Goal: Information Seeking & Learning: Check status

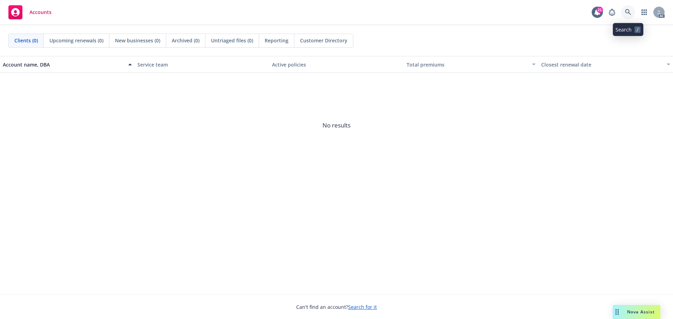
click at [628, 13] on icon at bounding box center [628, 12] width 6 height 6
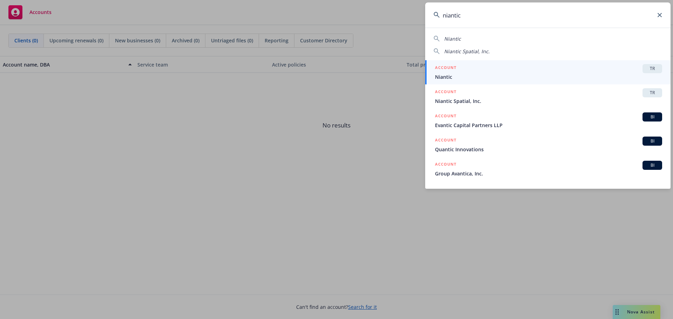
type input "niantic"
click at [659, 15] on icon at bounding box center [659, 15] width 4 height 4
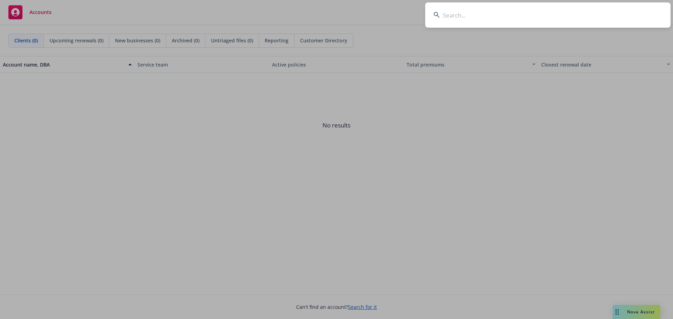
click at [604, 9] on input at bounding box center [547, 14] width 245 height 25
paste input "goDeskless"
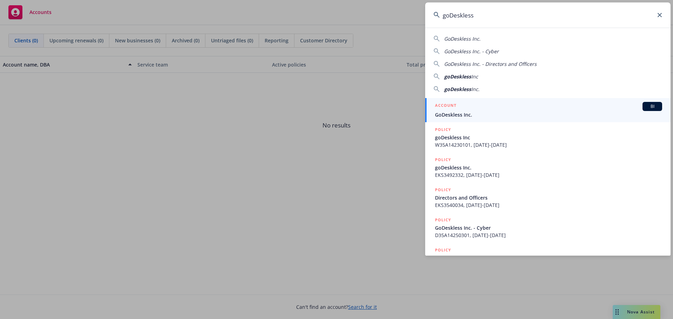
type input "goDeskless"
click at [501, 112] on span "GoDeskless Inc." at bounding box center [548, 114] width 227 height 7
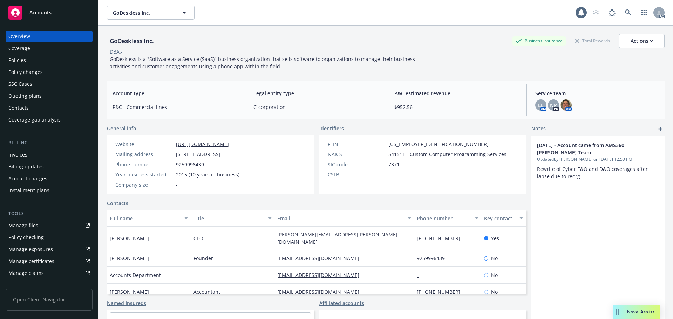
drag, startPoint x: 35, startPoint y: 60, endPoint x: 135, endPoint y: 43, distance: 101.5
click at [35, 60] on div "Policies" at bounding box center [48, 60] width 81 height 11
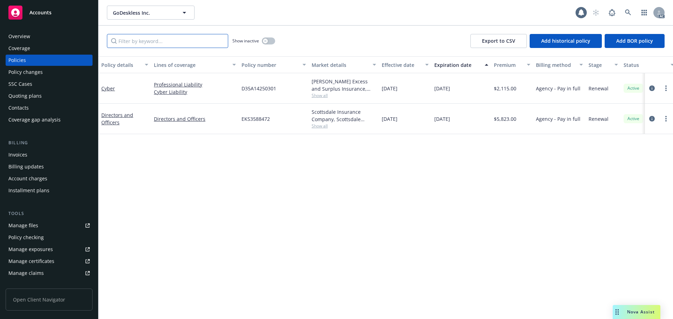
click at [155, 39] on input "Filter by keyword..." at bounding box center [167, 41] width 121 height 14
paste input "D35A14250301"
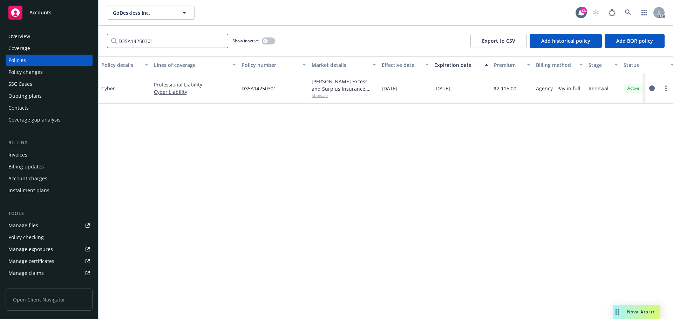
type input "D35A14250301"
click at [44, 74] on div "Policy changes" at bounding box center [48, 72] width 81 height 11
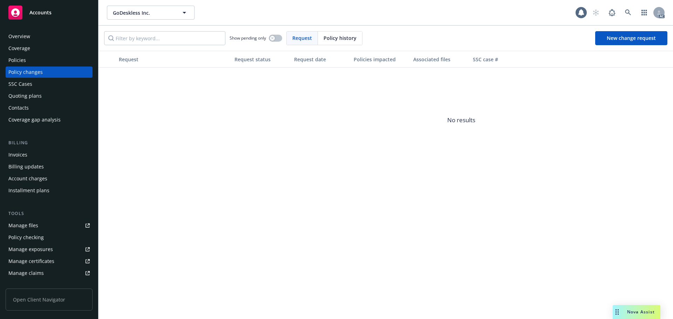
click at [336, 40] on span "Policy history" at bounding box center [339, 37] width 33 height 7
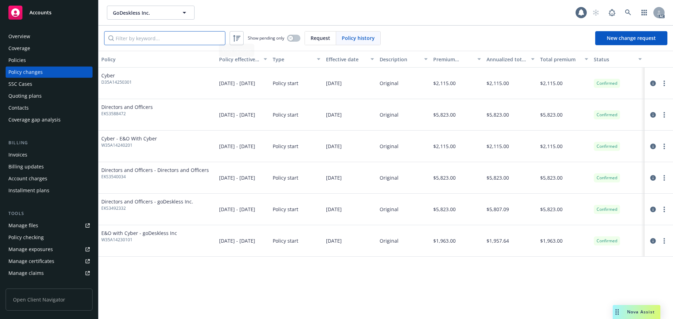
click at [195, 41] on input "Filter by keyword..." at bounding box center [164, 38] width 121 height 14
paste input "D35A14250301"
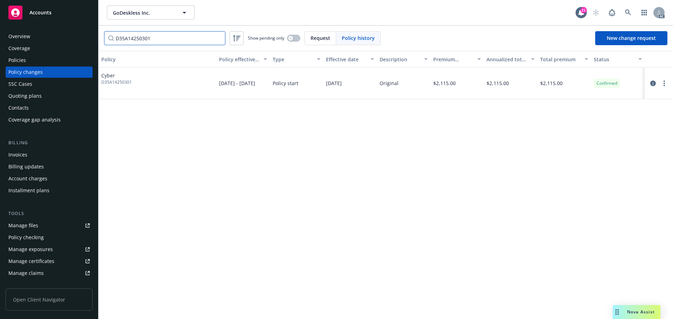
type input "D35A14250301"
click at [621, 7] on span at bounding box center [628, 13] width 14 height 14
click at [628, 11] on icon at bounding box center [628, 12] width 6 height 6
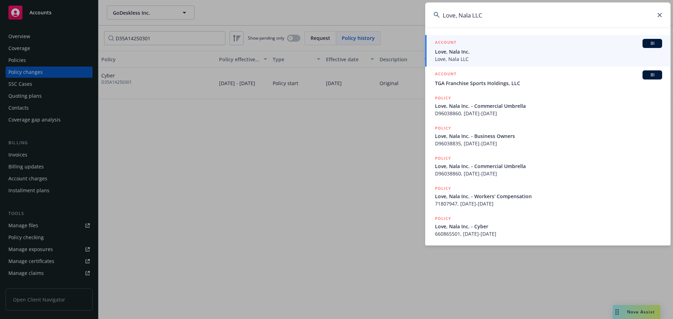
type input "Love, Nala LLC"
click at [478, 53] on span "Love, Nala Inc." at bounding box center [548, 51] width 227 height 7
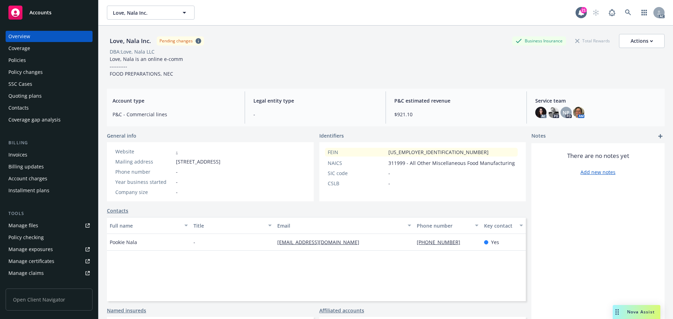
click at [23, 62] on div "Policies" at bounding box center [17, 60] width 18 height 11
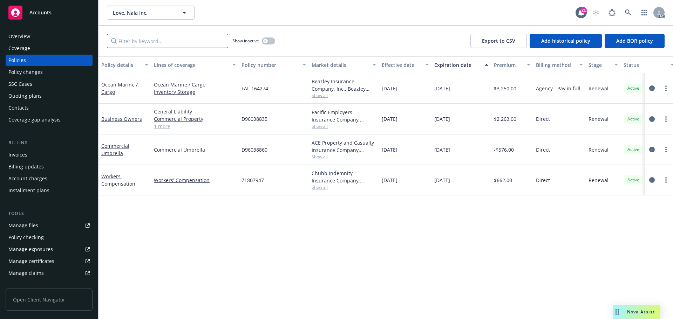
click at [200, 42] on input "Filter by keyword..." at bounding box center [167, 41] width 121 height 14
paste input "CA000041491"
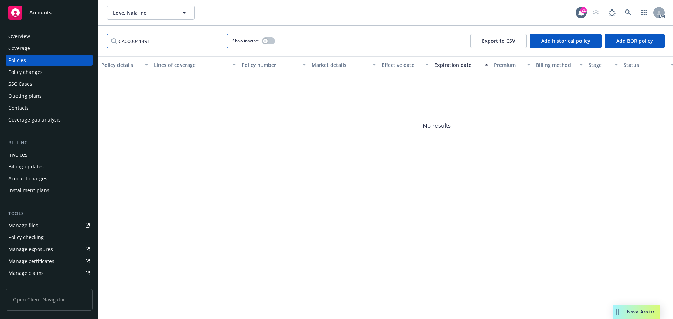
type input "CA000041491"
click at [271, 39] on button "button" at bounding box center [268, 40] width 13 height 7
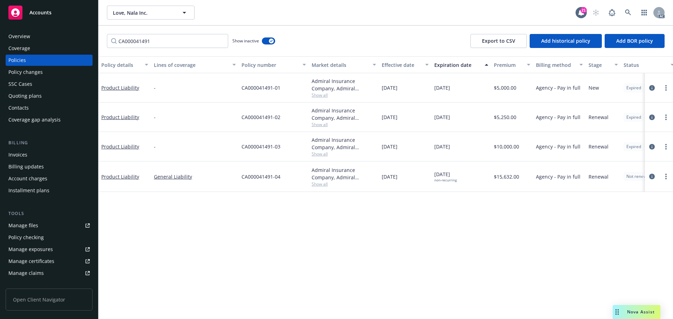
click at [13, 71] on div "Policy changes" at bounding box center [25, 72] width 34 height 11
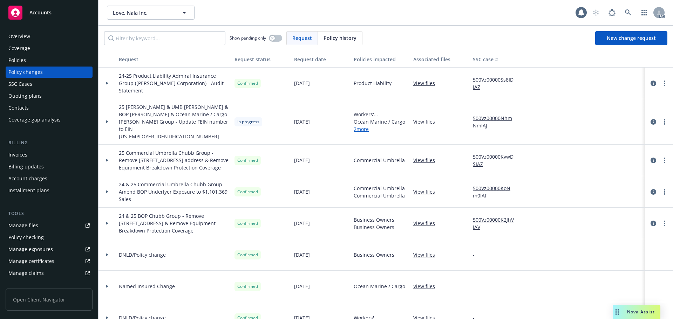
click at [330, 32] on div "Policy history" at bounding box center [340, 38] width 44 height 13
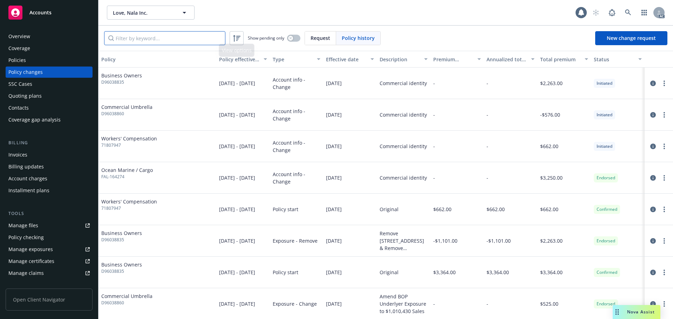
click at [206, 39] on input "Filter by keyword..." at bounding box center [164, 38] width 121 height 14
paste input "CA000041491"
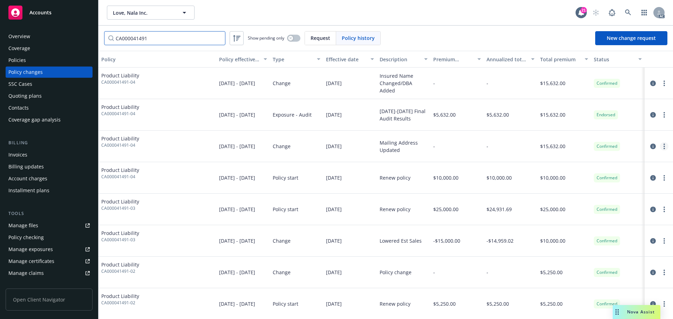
type input "CA000041491"
click at [624, 16] on link at bounding box center [628, 13] width 14 height 14
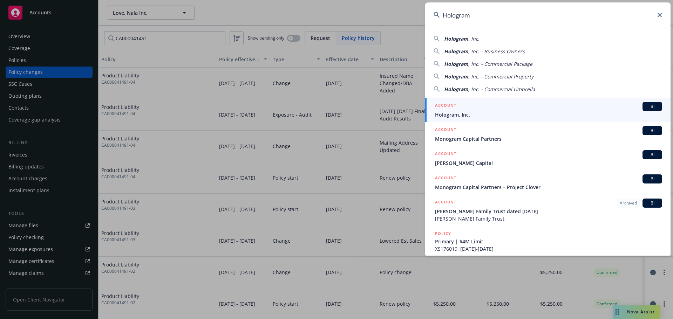
type input "Hologram"
click at [513, 110] on div "ACCOUNT BI" at bounding box center [548, 106] width 227 height 9
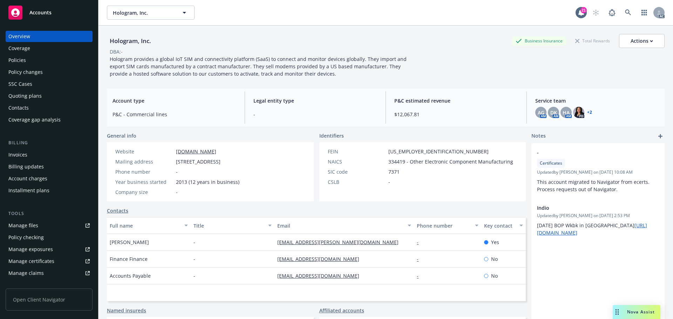
click at [34, 64] on div "Policies" at bounding box center [48, 60] width 81 height 11
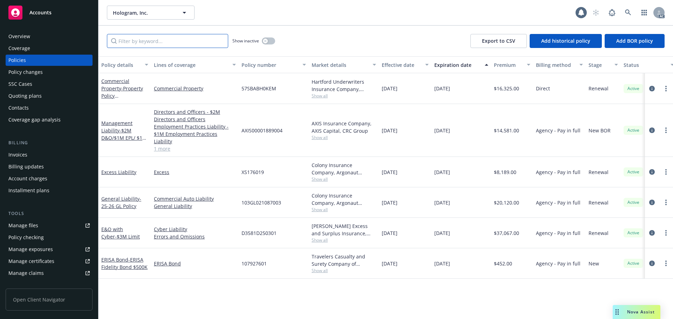
click at [184, 41] on input "Filter by keyword..." at bounding box center [167, 41] width 121 height 14
paste input "D3581D250301"
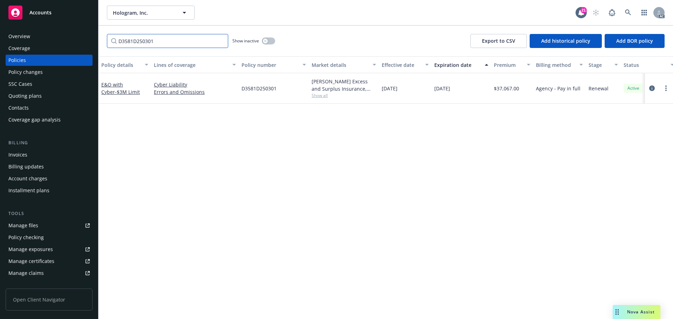
type input "D3581D250301"
click at [57, 74] on div "Policy changes" at bounding box center [48, 72] width 81 height 11
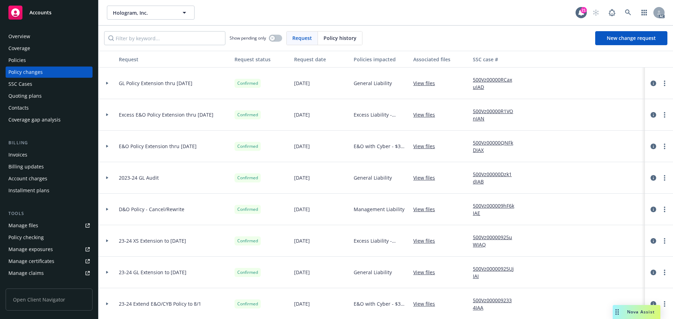
click at [337, 35] on span "Policy history" at bounding box center [339, 37] width 33 height 7
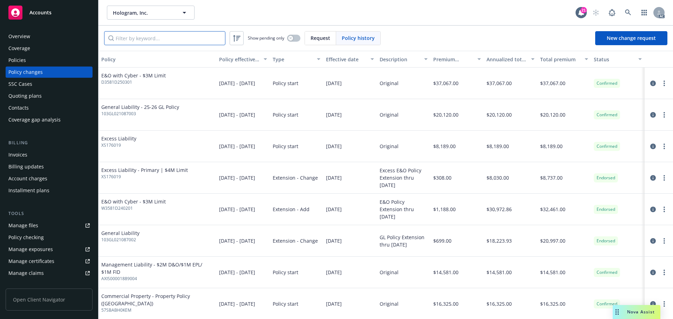
click at [185, 41] on input "Filter by keyword..." at bounding box center [164, 38] width 121 height 14
paste input "D3581D250301"
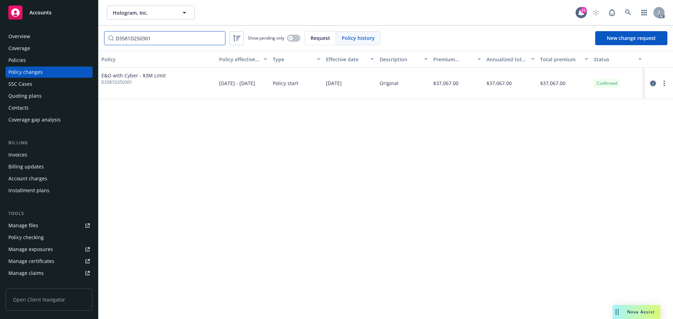
type input "D3581D250301"
click at [651, 82] on icon "circleInformation" at bounding box center [653, 84] width 6 height 6
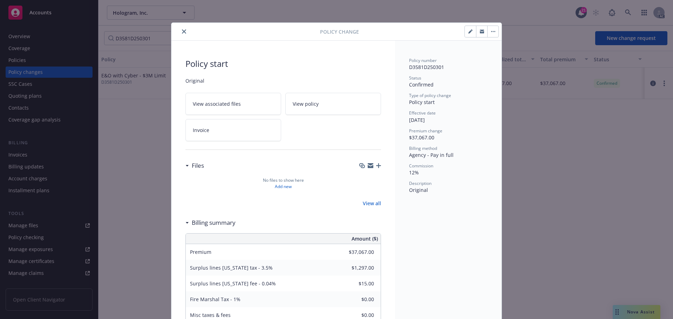
scroll to position [21, 0]
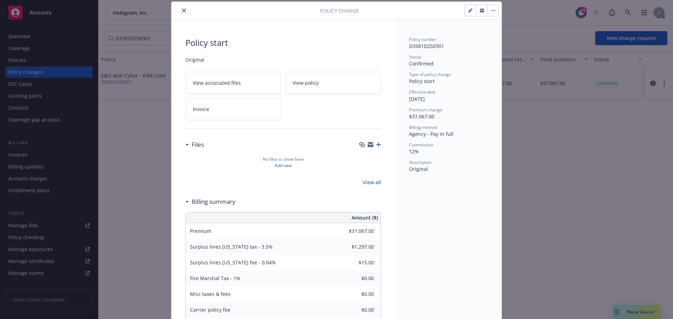
click at [182, 11] on icon "close" at bounding box center [184, 10] width 4 height 4
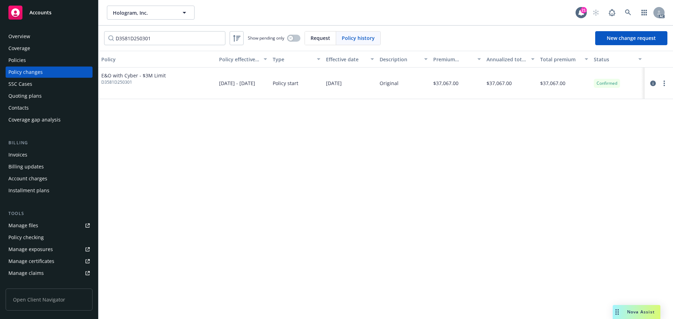
click at [37, 63] on div "Policies" at bounding box center [48, 60] width 81 height 11
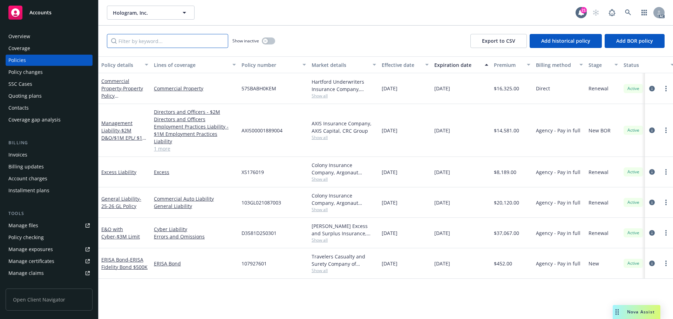
drag, startPoint x: 37, startPoint y: 61, endPoint x: 168, endPoint y: 37, distance: 133.2
click at [167, 36] on input "Filter by keyword..." at bounding box center [167, 41] width 121 height 14
paste input "D3581D250301"
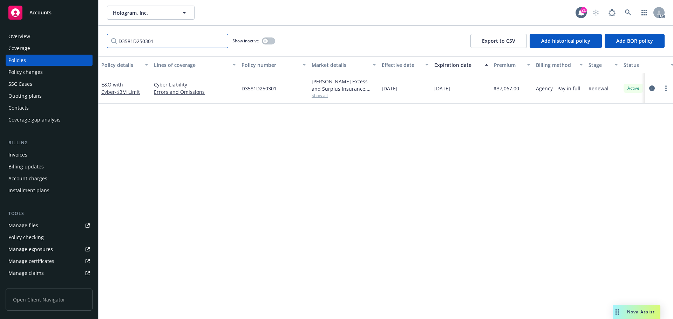
type input "D3581D250301"
click at [320, 92] on div "Beazley Excess and Surplus Insurance, Inc., Beazley Group, CRC Group" at bounding box center [343, 85] width 64 height 15
click at [320, 97] on span "Show all" at bounding box center [343, 95] width 64 height 6
click at [177, 143] on div "Policy details Lines of coverage Policy number Market details Effective date Ex…" at bounding box center [385, 187] width 574 height 263
click at [627, 11] on icon at bounding box center [628, 12] width 6 height 6
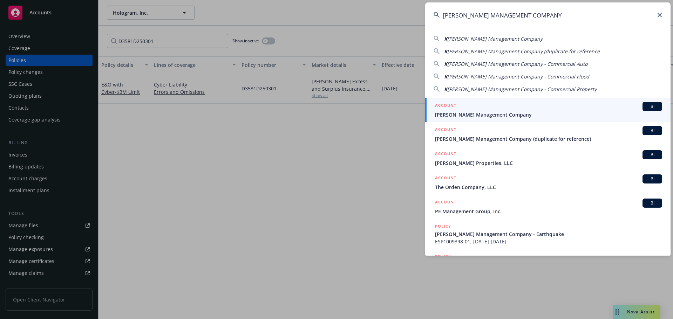
type input "KARNEY MANAGEMENT COMPANY"
click at [527, 106] on div "ACCOUNT BI" at bounding box center [548, 106] width 227 height 9
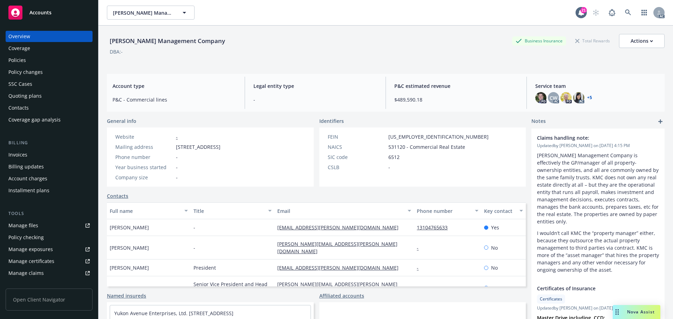
click at [32, 63] on div "Policies" at bounding box center [48, 60] width 81 height 11
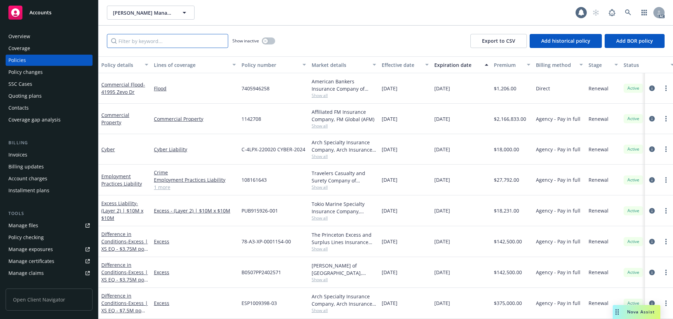
drag, startPoint x: 178, startPoint y: 35, endPoint x: 180, endPoint y: 38, distance: 3.8
click at [179, 36] on input "Filter by keyword..." at bounding box center [167, 41] width 121 height 14
paste input "1142708"
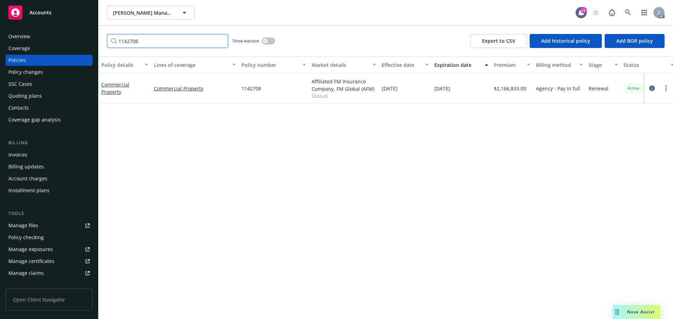
type input "1142708"
click at [27, 71] on div "Policy changes" at bounding box center [25, 72] width 34 height 11
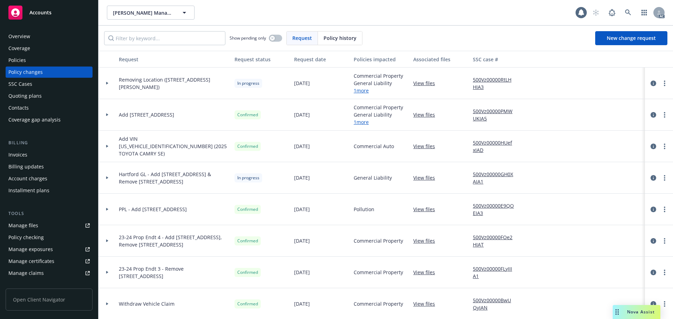
drag, startPoint x: 328, startPoint y: 36, endPoint x: 316, endPoint y: 37, distance: 12.3
click at [321, 37] on div "Policy history" at bounding box center [340, 38] width 44 height 13
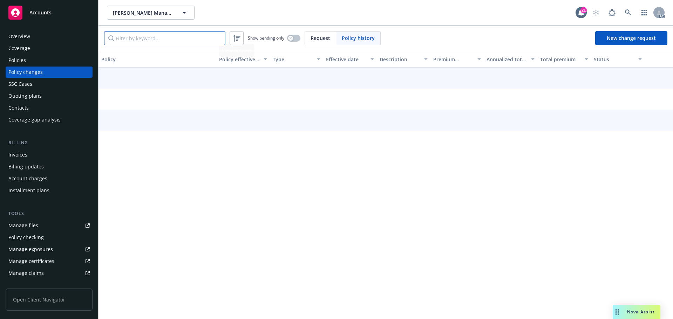
click at [179, 40] on input "Filter by keyword..." at bounding box center [164, 38] width 121 height 14
paste input "1142708"
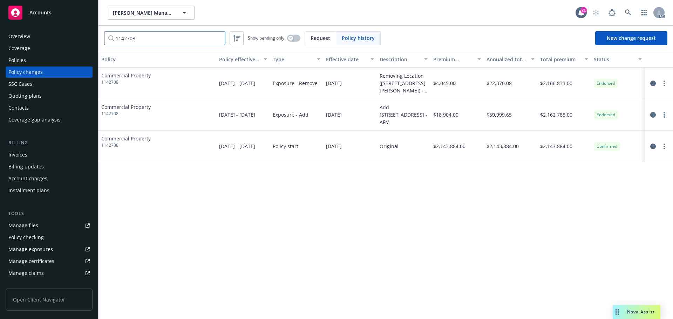
type input "1142708"
click at [652, 113] on icon "circleInformation" at bounding box center [653, 115] width 6 height 6
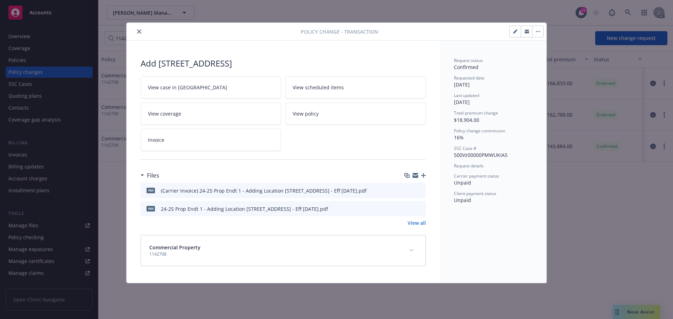
click at [136, 30] on button "close" at bounding box center [139, 31] width 8 height 8
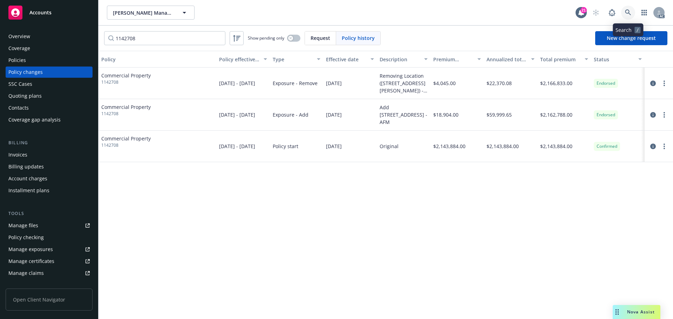
click at [628, 9] on link at bounding box center [628, 13] width 14 height 14
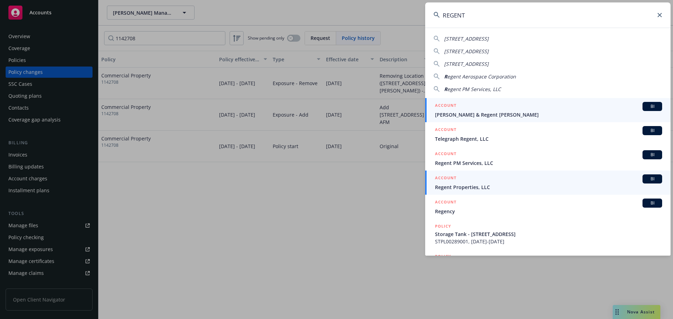
type input "REGENT"
click at [508, 180] on div "ACCOUNT BI" at bounding box center [548, 178] width 227 height 9
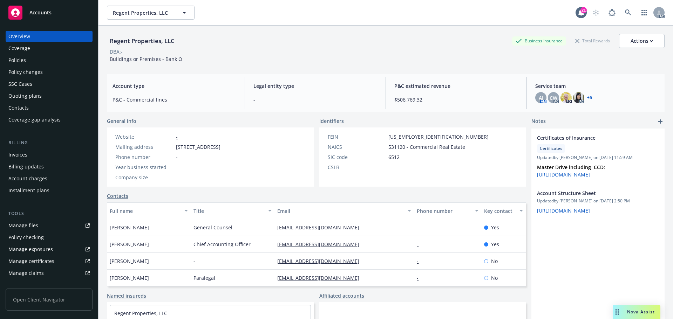
drag, startPoint x: 21, startPoint y: 60, endPoint x: 16, endPoint y: 61, distance: 5.3
click at [20, 60] on div "Policies" at bounding box center [17, 60] width 18 height 11
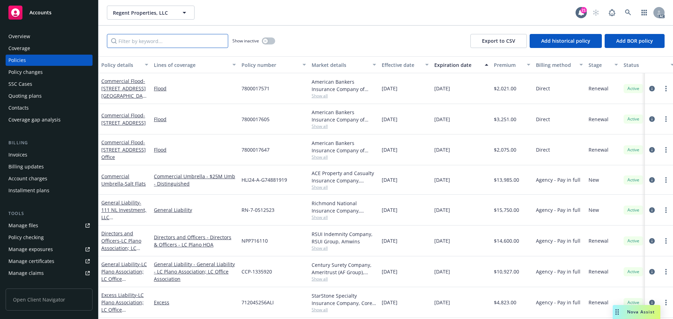
click at [192, 39] on input "Filter by keyword..." at bounding box center [167, 41] width 121 height 14
paste input "1138666"
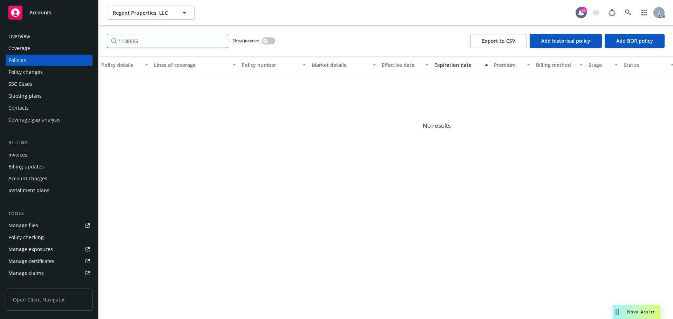
type input "1138666"
click at [267, 42] on div "button" at bounding box center [265, 41] width 5 height 5
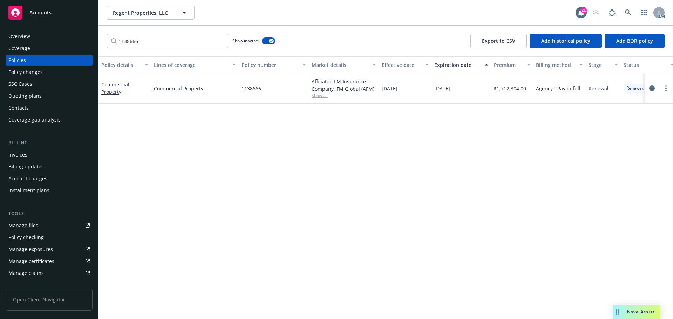
click at [66, 75] on div "Policy changes" at bounding box center [48, 72] width 81 height 11
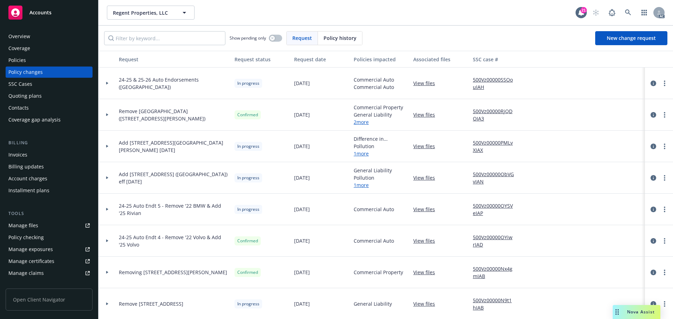
drag, startPoint x: 56, startPoint y: 64, endPoint x: 136, endPoint y: 62, distance: 79.5
click at [56, 63] on div "Policies" at bounding box center [48, 60] width 81 height 11
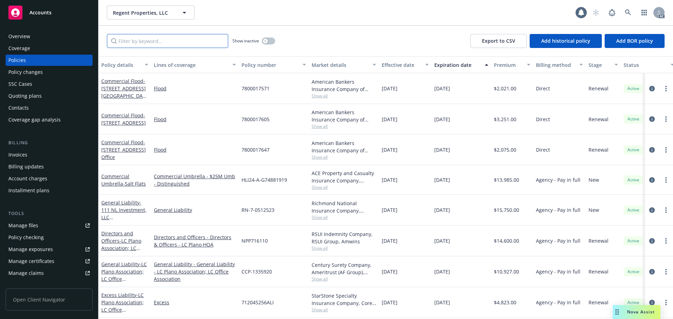
click at [190, 45] on input "Filter by keyword..." at bounding box center [167, 41] width 121 height 14
paste input "1138666"
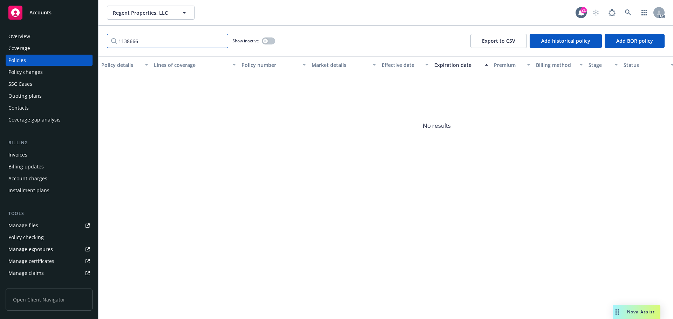
type input "1138666"
click at [269, 42] on button "button" at bounding box center [268, 40] width 13 height 7
click at [264, 41] on button "button" at bounding box center [268, 40] width 13 height 7
click at [269, 42] on button "button" at bounding box center [268, 40] width 13 height 7
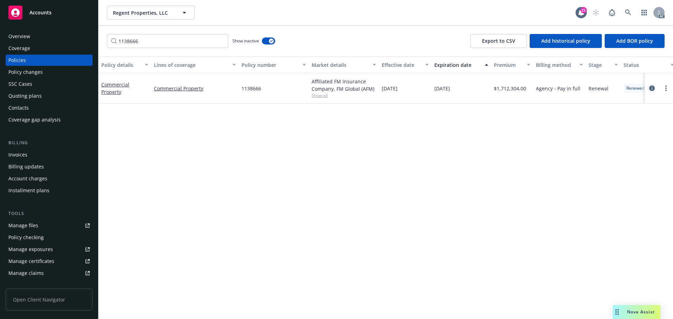
click at [651, 89] on icon "circleInformation" at bounding box center [652, 88] width 6 height 6
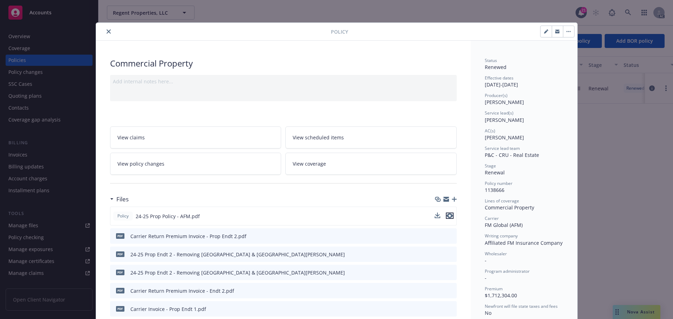
click at [448, 215] on icon "preview file" at bounding box center [449, 215] width 6 height 5
click at [449, 236] on icon "preview file" at bounding box center [450, 235] width 6 height 5
click at [106, 33] on icon "close" at bounding box center [108, 31] width 4 height 4
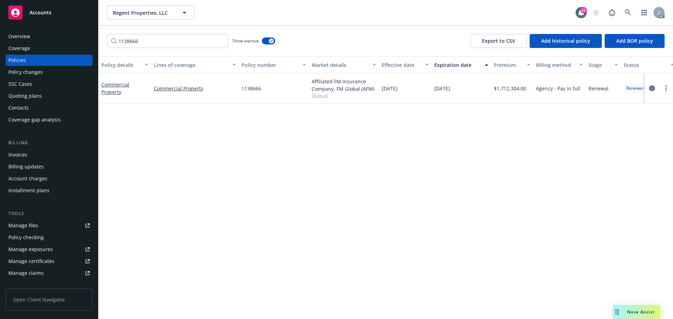
click at [650, 87] on icon "circleInformation" at bounding box center [652, 88] width 6 height 6
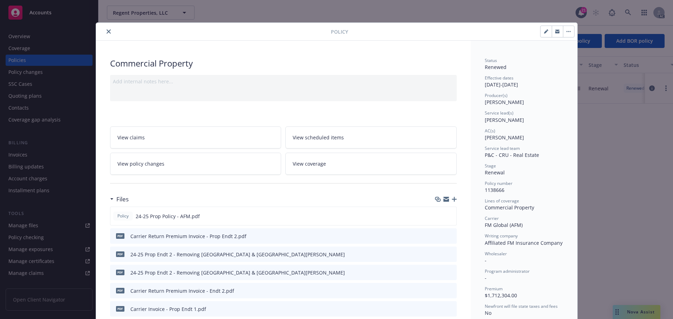
click at [107, 33] on icon "close" at bounding box center [108, 31] width 4 height 4
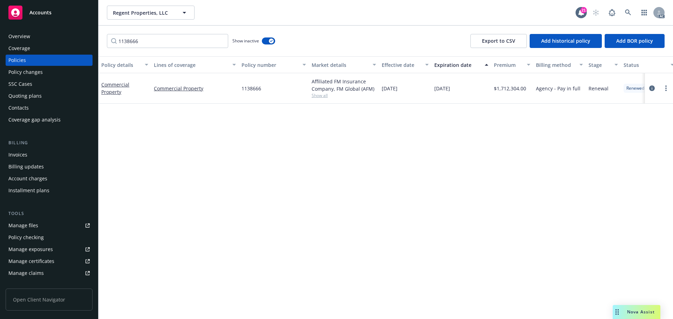
drag, startPoint x: 49, startPoint y: 156, endPoint x: 81, endPoint y: 140, distance: 35.1
click at [49, 156] on div "Invoices" at bounding box center [48, 154] width 81 height 11
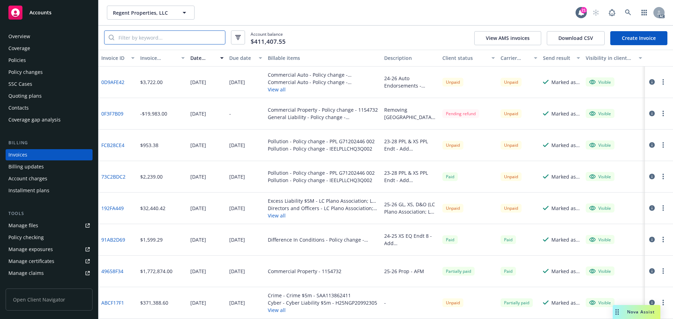
click at [156, 39] on input "search" at bounding box center [169, 37] width 111 height 13
paste input "1138666"
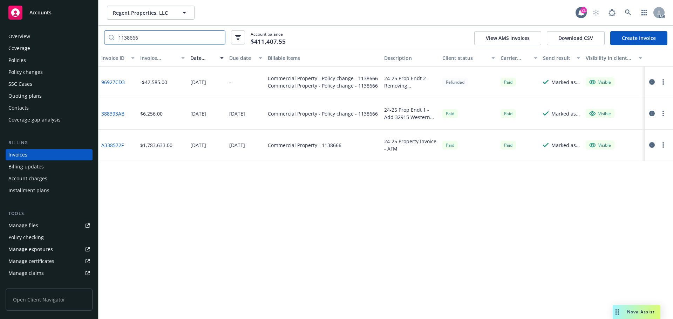
type input "1138666"
click at [30, 70] on div "Policy changes" at bounding box center [25, 72] width 34 height 11
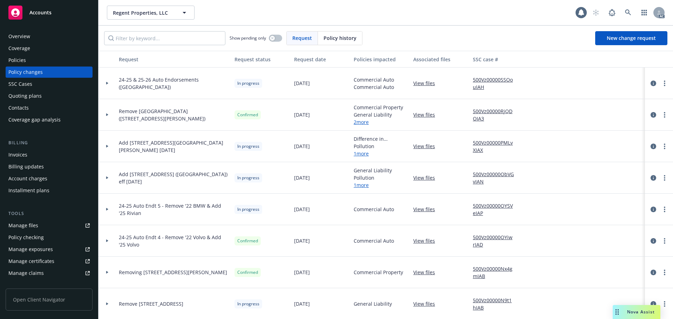
click at [332, 38] on span "Policy history" at bounding box center [339, 37] width 33 height 7
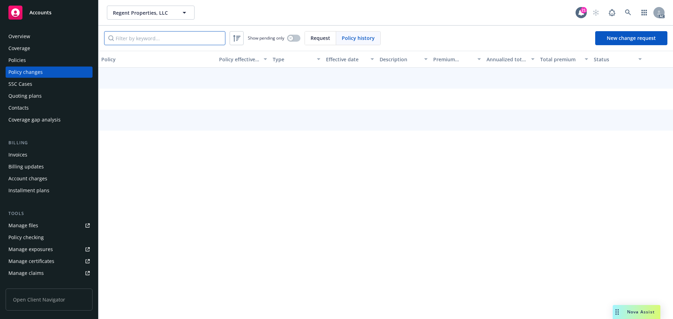
click at [192, 42] on input "Filter by keyword..." at bounding box center [164, 38] width 121 height 14
paste input "1138666"
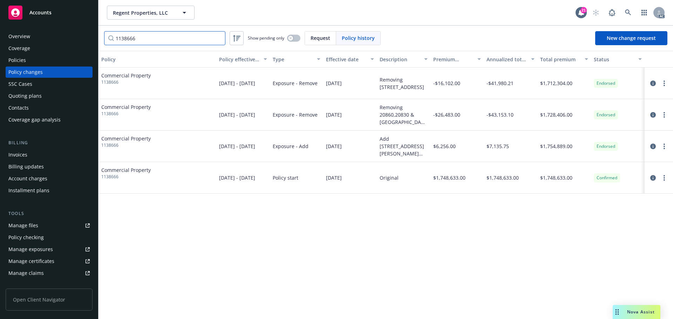
type input "1138666"
click at [633, 9] on link at bounding box center [628, 13] width 14 height 14
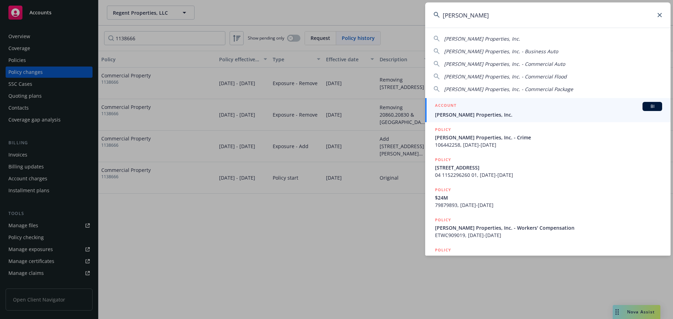
type input "ethan conrad"
drag, startPoint x: 508, startPoint y: 109, endPoint x: 502, endPoint y: 114, distance: 7.4
click at [509, 110] on div "ACCOUNT BI" at bounding box center [548, 106] width 227 height 9
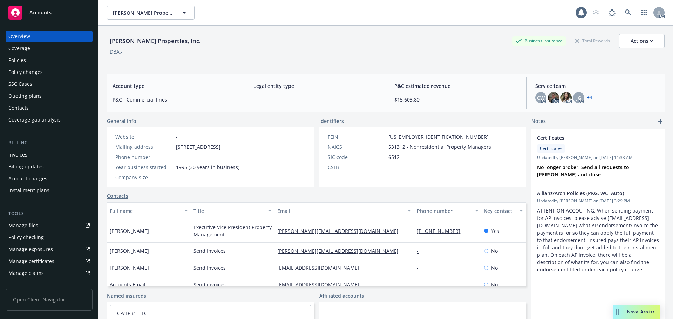
click at [43, 64] on div "Policies" at bounding box center [48, 60] width 81 height 11
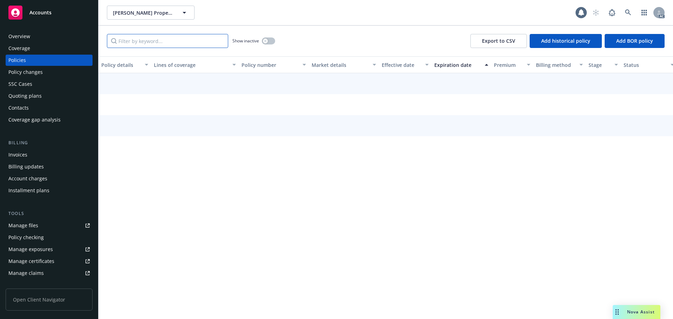
click at [150, 41] on input "Filter by keyword..." at bounding box center [167, 41] width 121 height 14
paste input "71CAB5323300"
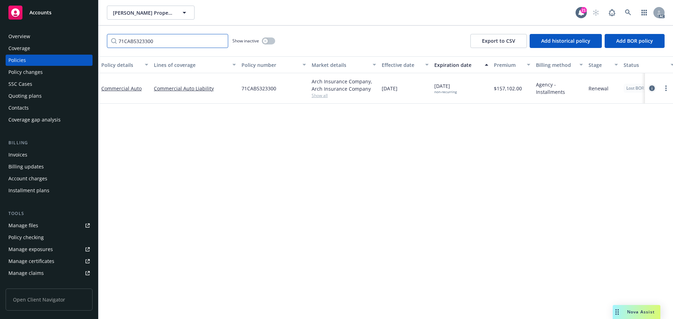
type input "71CAB5323300"
click at [653, 88] on icon "circleInformation" at bounding box center [652, 88] width 6 height 6
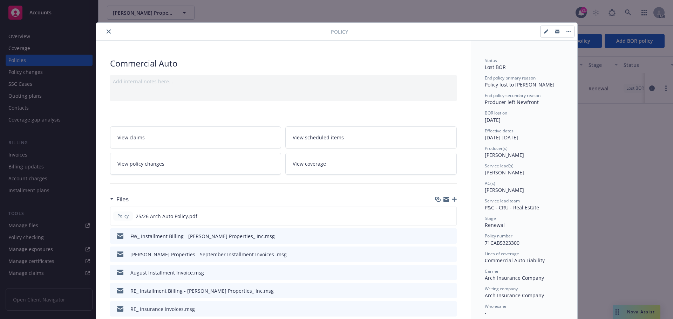
click at [104, 32] on button "close" at bounding box center [108, 31] width 8 height 8
click at [48, 74] on div "Policy changes" at bounding box center [48, 72] width 81 height 11
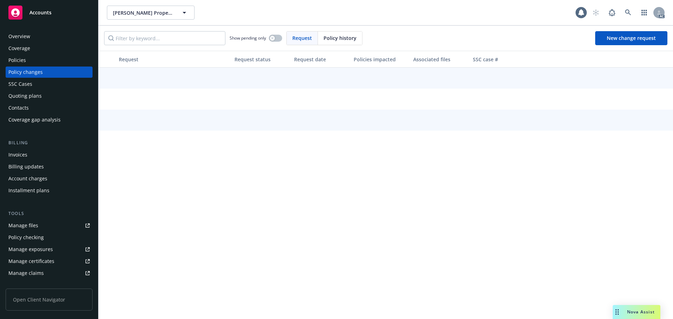
click at [324, 40] on span "Policy history" at bounding box center [339, 37] width 33 height 7
click at [160, 44] on input "Filter by keyword..." at bounding box center [164, 38] width 121 height 14
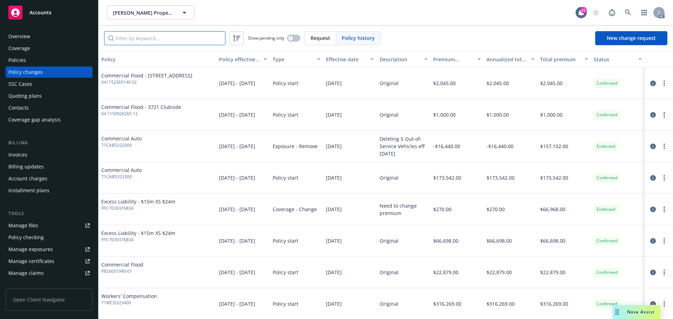
click at [207, 41] on input "Filter by keyword..." at bounding box center [164, 38] width 121 height 14
paste input "71CAB5323300"
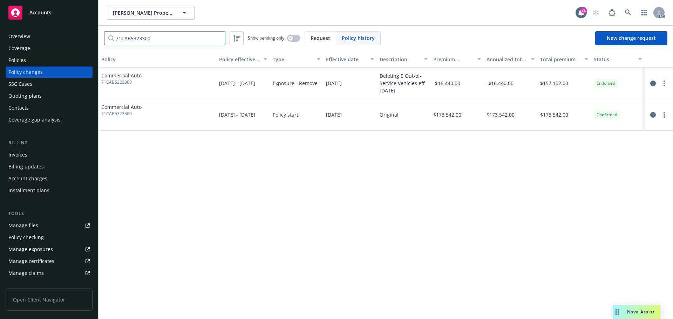
type input "71CAB5323300"
click at [652, 82] on icon "circleInformation" at bounding box center [653, 84] width 6 height 6
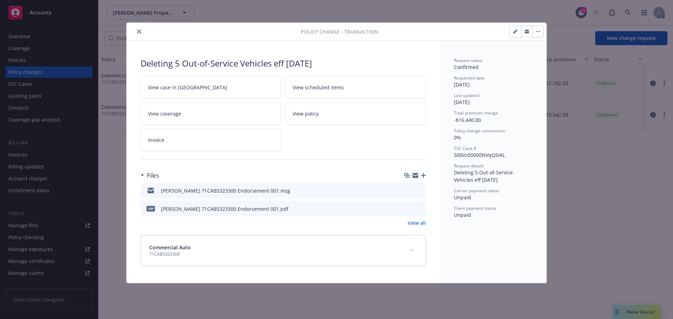
click at [139, 32] on icon "close" at bounding box center [139, 31] width 4 height 4
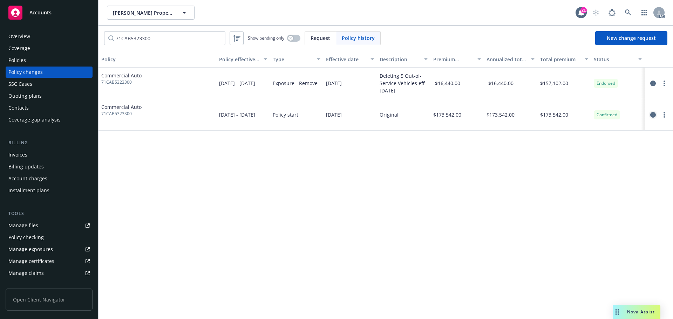
click at [652, 118] on link "circleInformation" at bounding box center [652, 115] width 8 height 8
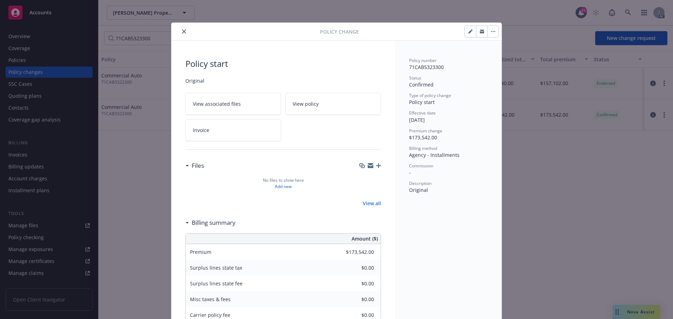
click at [182, 32] on icon "close" at bounding box center [184, 31] width 4 height 4
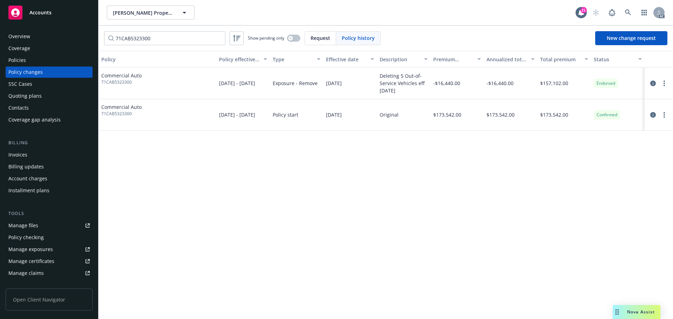
click at [43, 60] on div "Policies" at bounding box center [48, 60] width 81 height 11
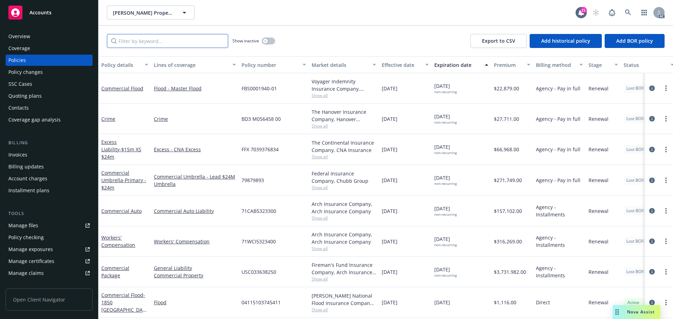
click at [152, 38] on input "Filter by keyword..." at bounding box center [167, 41] width 121 height 14
paste input "71CAB5323300"
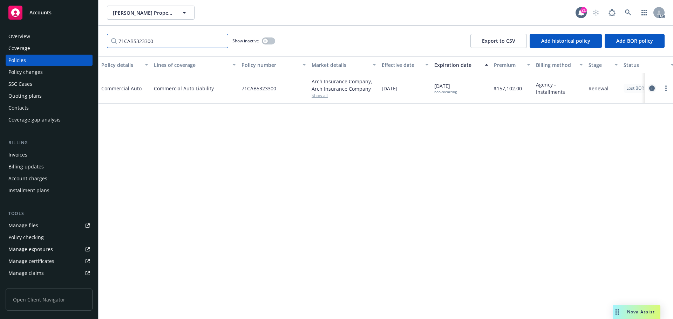
type input "71CAB5323300"
click at [652, 89] on icon "circleInformation" at bounding box center [652, 88] width 6 height 6
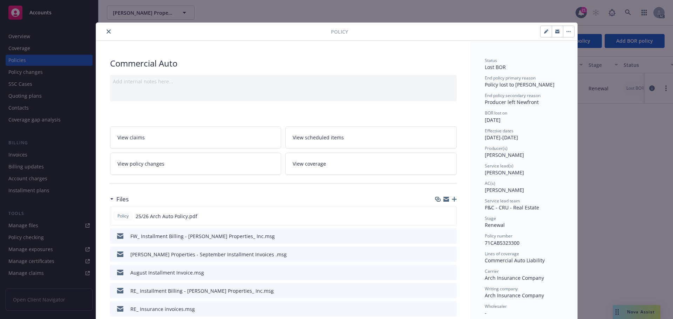
drag, startPoint x: 106, startPoint y: 34, endPoint x: 127, endPoint y: 40, distance: 22.0
click at [106, 34] on button "close" at bounding box center [108, 31] width 8 height 8
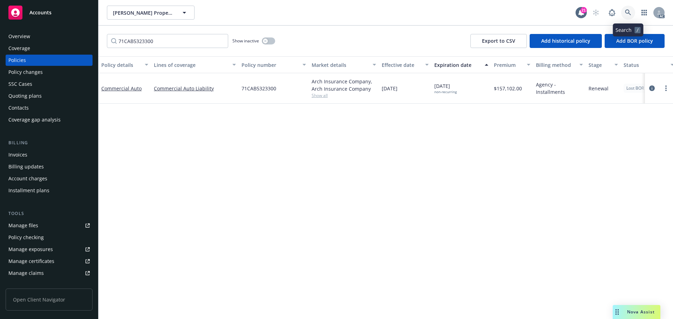
click at [631, 15] on icon at bounding box center [628, 12] width 6 height 6
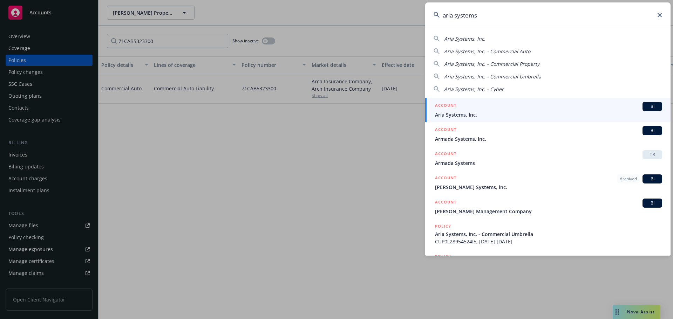
type input "aria systems"
click at [473, 106] on div "ACCOUNT BI" at bounding box center [548, 106] width 227 height 9
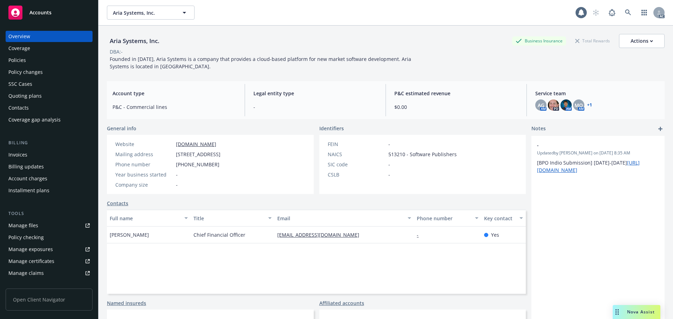
click at [50, 63] on div "Policies" at bounding box center [48, 60] width 81 height 11
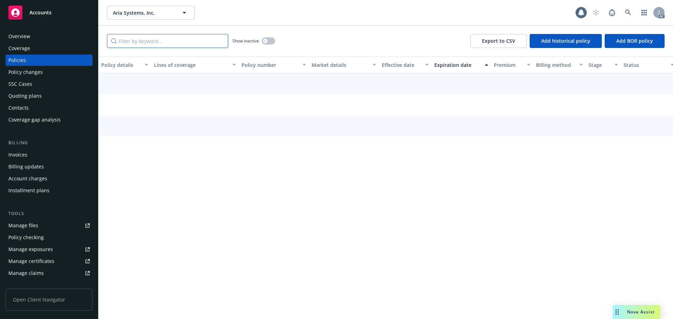
click at [190, 42] on input "Filter by keyword..." at bounding box center [167, 41] width 121 height 14
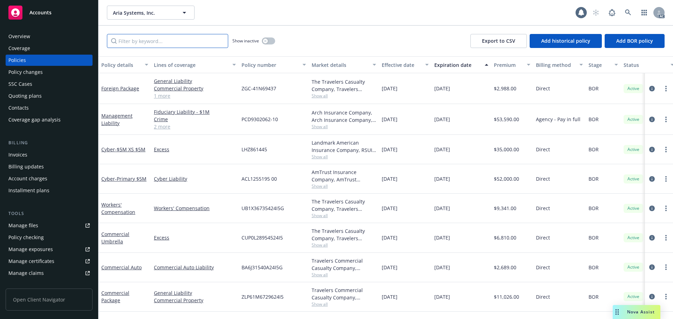
paste input "PCD930206211"
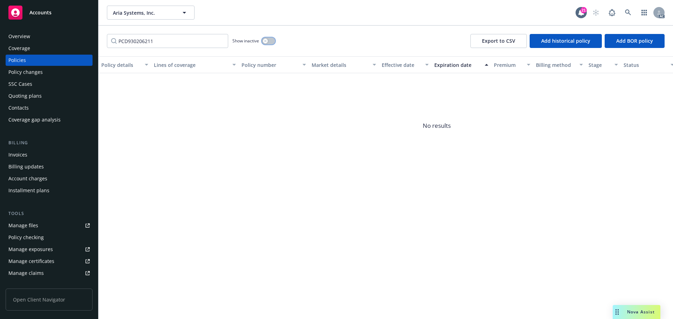
click at [271, 42] on button "button" at bounding box center [268, 40] width 13 height 7
click at [198, 43] on input "PCD930206211" at bounding box center [167, 41] width 121 height 14
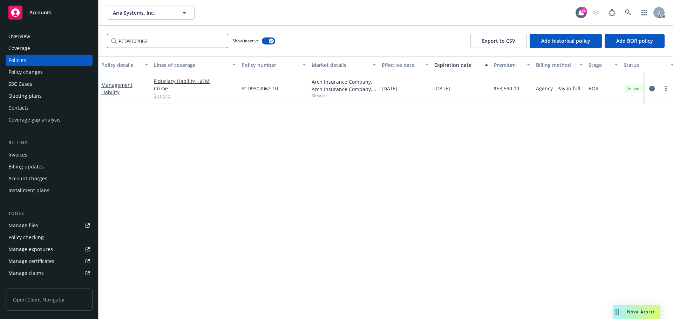
click at [135, 40] on input "PCD9302062" at bounding box center [167, 41] width 121 height 14
type input "PCD9302062"
click at [39, 71] on div "Policy changes" at bounding box center [25, 72] width 34 height 11
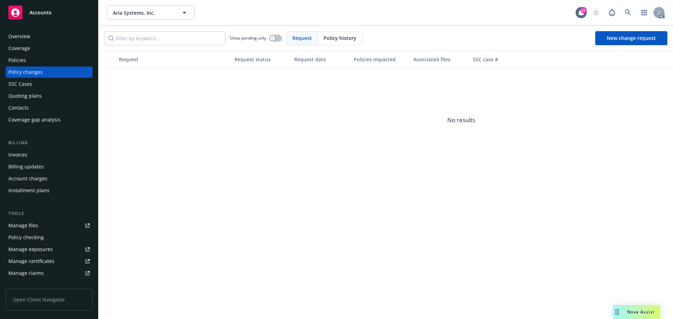
click at [335, 40] on span "Policy history" at bounding box center [339, 37] width 33 height 7
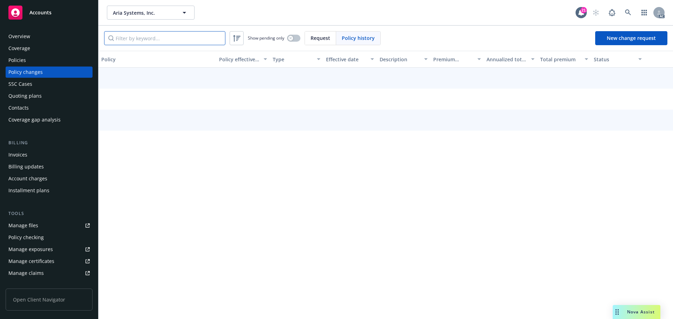
click at [205, 41] on input "Filter by keyword..." at bounding box center [164, 38] width 121 height 14
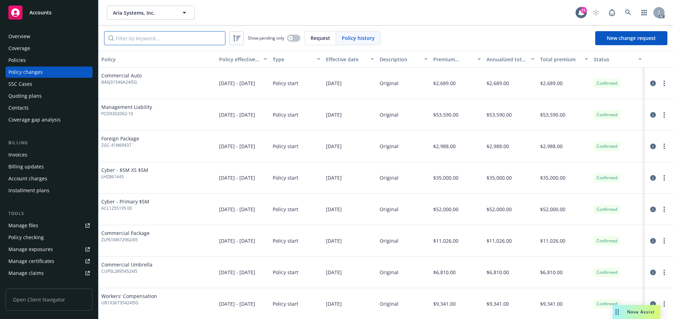
paste input "PCD9302062"
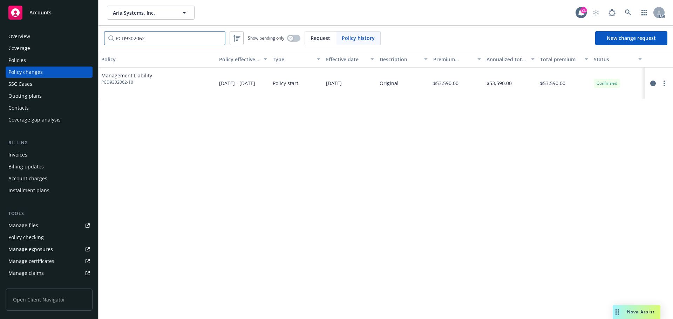
type input "PCD9302062"
click at [632, 13] on link at bounding box center [628, 13] width 14 height 14
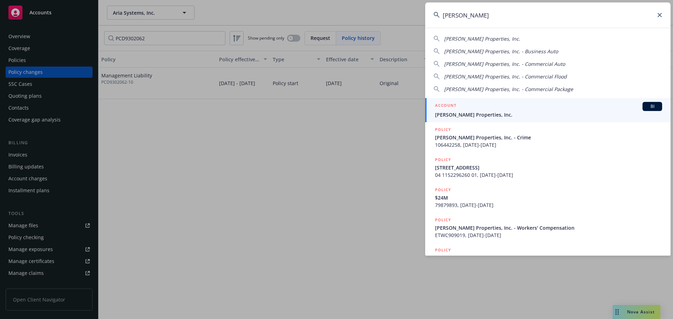
type input "ethan conrad"
click at [481, 117] on span "Ethan Conrad Properties, Inc." at bounding box center [548, 114] width 227 height 7
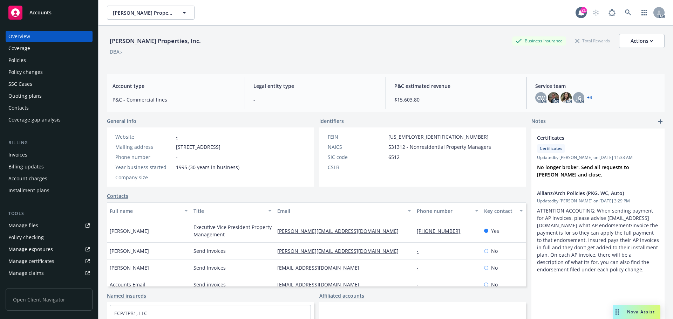
click at [30, 62] on div "Policies" at bounding box center [48, 60] width 81 height 11
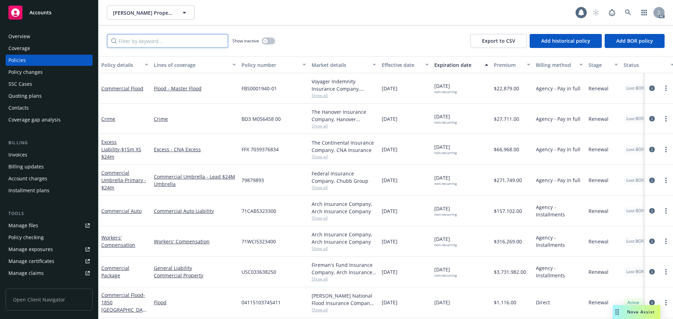
click at [207, 36] on input "Filter by keyword..." at bounding box center [167, 41] width 121 height 14
paste input "71WCI5323400"
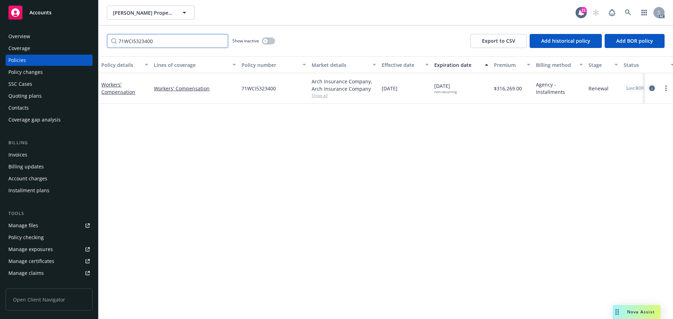
type input "71WCI5323400"
click at [654, 89] on icon "circleInformation" at bounding box center [652, 88] width 6 height 6
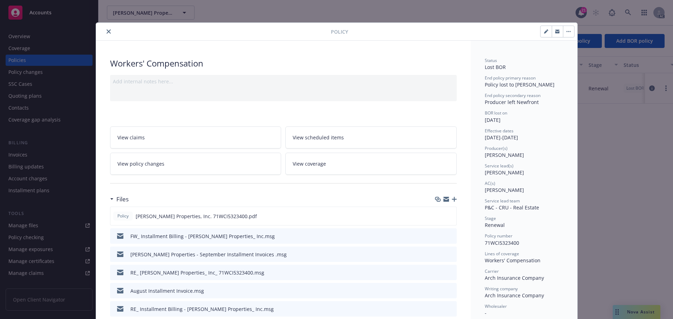
drag, startPoint x: 105, startPoint y: 33, endPoint x: 118, endPoint y: 39, distance: 13.8
click at [106, 33] on icon "close" at bounding box center [108, 31] width 4 height 4
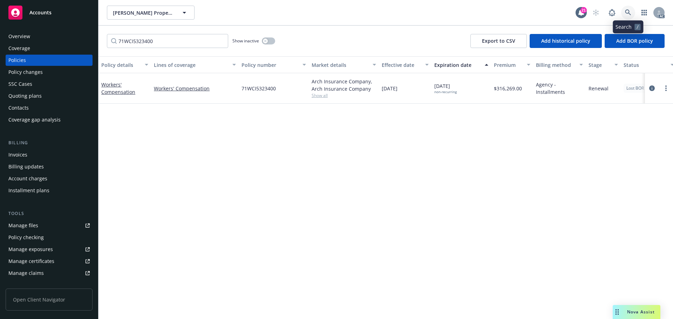
click at [627, 11] on icon at bounding box center [628, 12] width 6 height 6
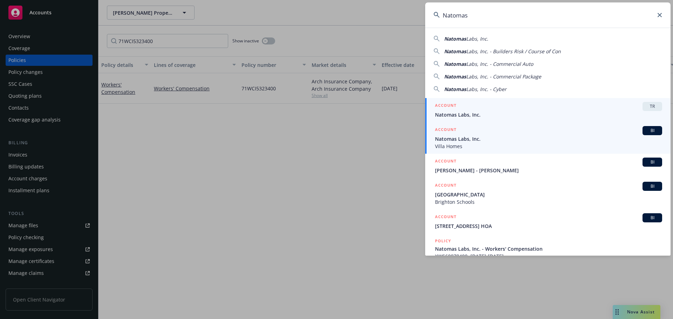
type input "Natomas"
click at [530, 137] on span "Natomas Labs, Inc." at bounding box center [548, 138] width 227 height 7
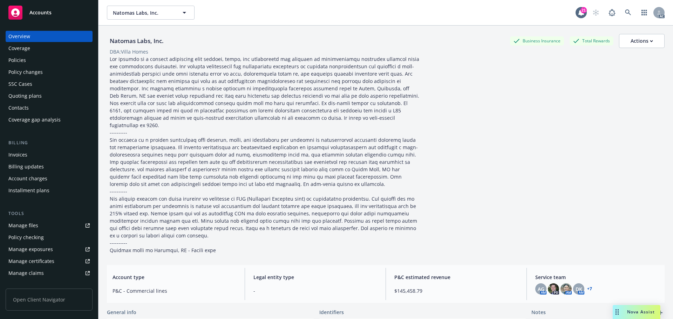
click at [21, 64] on div "Policies" at bounding box center [17, 60] width 18 height 11
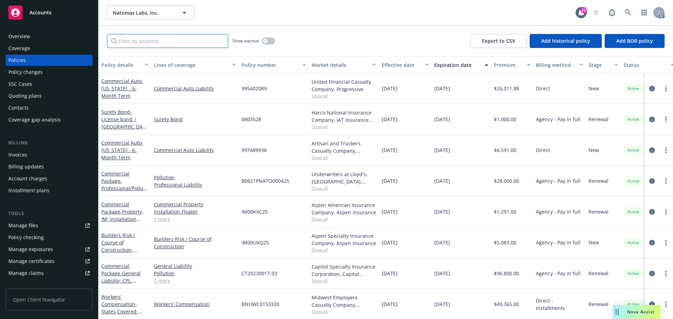
click at [187, 41] on input "Filter by keyword..." at bounding box center [167, 41] width 121 height 14
paste input "0803528"
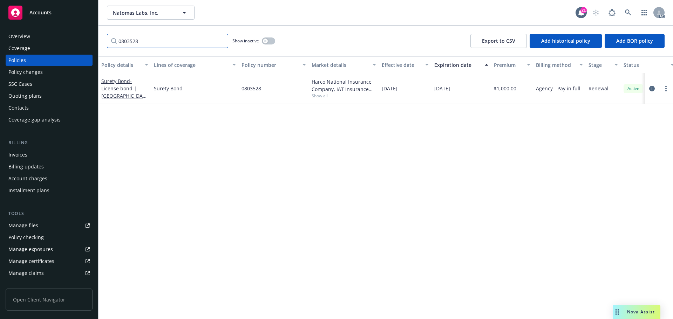
type input "0803528"
click at [37, 71] on div "Policy changes" at bounding box center [25, 72] width 34 height 11
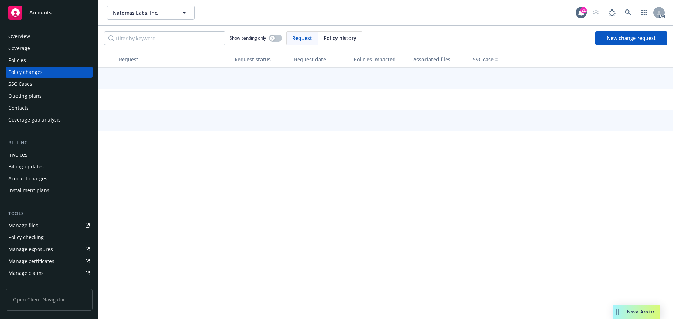
drag, startPoint x: 341, startPoint y: 35, endPoint x: 337, endPoint y: 36, distance: 4.3
click at [337, 36] on span "Policy history" at bounding box center [339, 37] width 33 height 7
click at [167, 44] on input "Filter by keyword..." at bounding box center [164, 38] width 121 height 14
paste input "0803528"
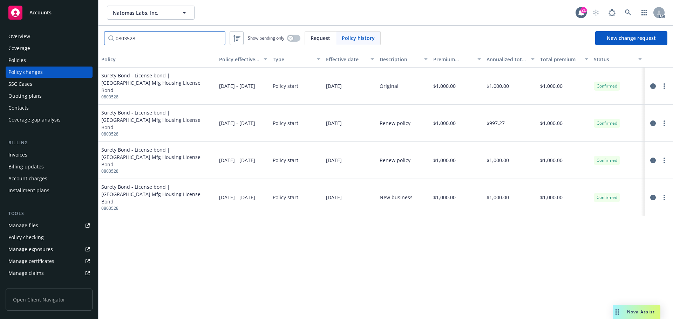
type input "0803528"
click at [625, 13] on icon at bounding box center [628, 12] width 6 height 6
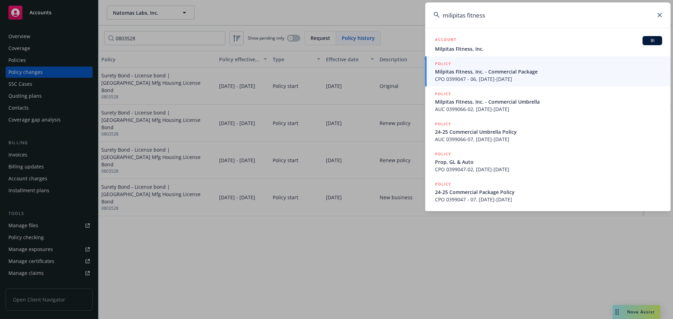
type input "milipitas fitness"
click at [488, 74] on span "Milpitas Fitness, Inc. - Commercial Package" at bounding box center [548, 71] width 227 height 7
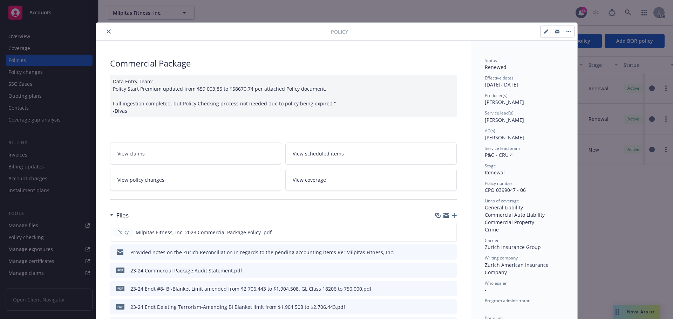
click at [106, 32] on icon "close" at bounding box center [108, 31] width 4 height 4
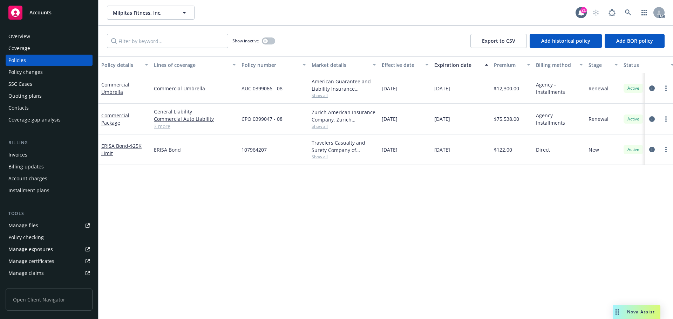
click at [51, 158] on div "Invoices" at bounding box center [48, 154] width 81 height 11
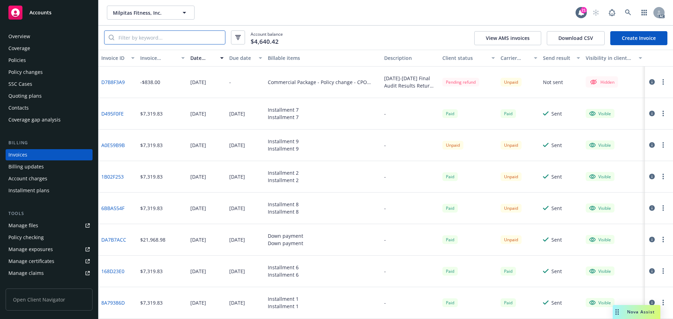
click at [168, 33] on input "search" at bounding box center [169, 37] width 111 height 13
paste input "0399066"
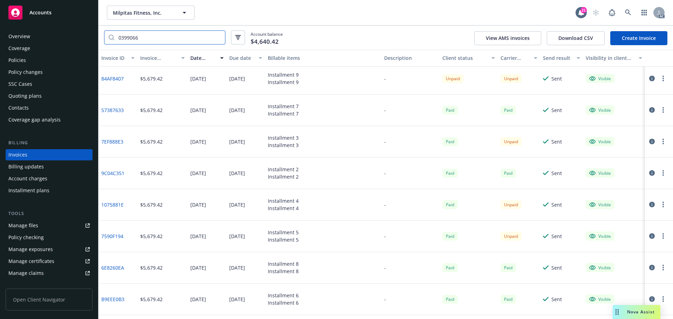
scroll to position [693, 0]
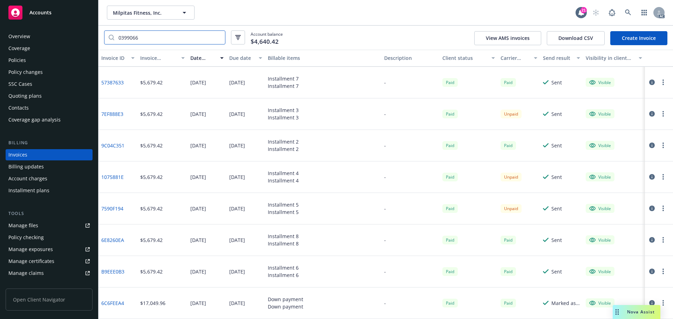
type input "0399066"
click at [35, 62] on div "Policies" at bounding box center [48, 60] width 81 height 11
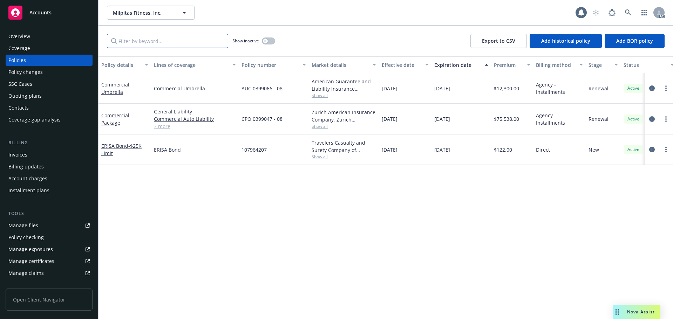
click at [164, 41] on input "Filter by keyword..." at bounding box center [167, 41] width 121 height 14
paste input "0399066"
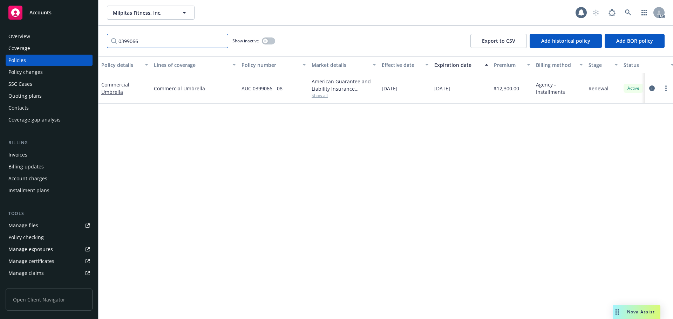
type input "0399066"
drag, startPoint x: 272, startPoint y: 42, endPoint x: 282, endPoint y: 62, distance: 22.3
click at [272, 42] on button "button" at bounding box center [268, 40] width 13 height 7
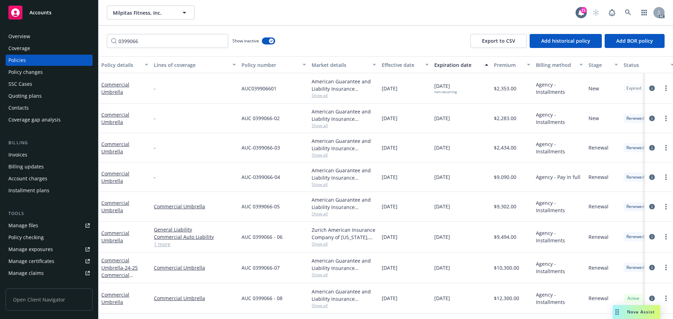
click at [276, 210] on span "AUC 0399066-05" at bounding box center [260, 206] width 38 height 7
drag, startPoint x: 263, startPoint y: 206, endPoint x: 239, endPoint y: 206, distance: 24.5
click at [239, 206] on div "AUC 0399066-05" at bounding box center [274, 206] width 70 height 29
copy span "AUC 0399066-05"
click at [27, 156] on div "Invoices" at bounding box center [48, 154] width 81 height 11
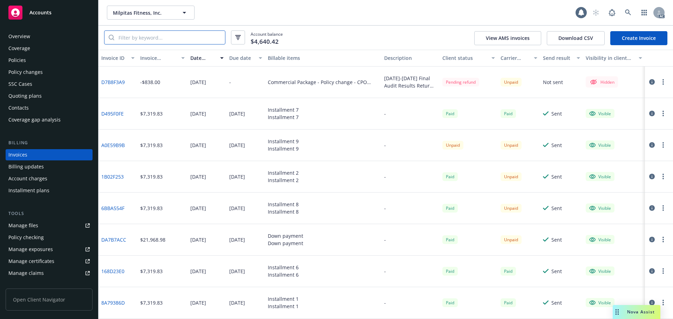
click at [151, 35] on input "search" at bounding box center [169, 37] width 111 height 13
paste input "AUC 0399066-05"
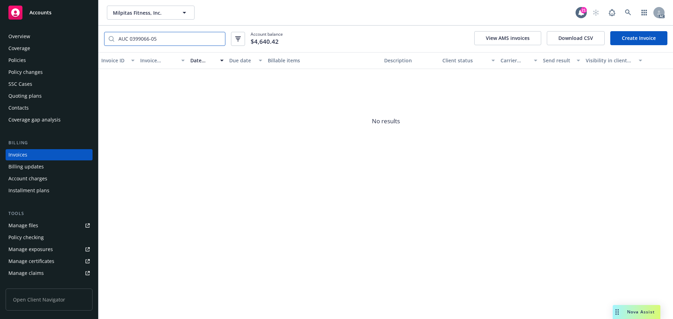
type input "AUC 0399066-05"
click at [34, 56] on div "Policies" at bounding box center [48, 60] width 81 height 11
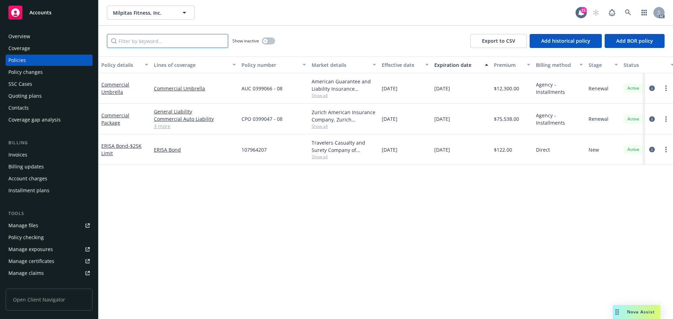
click at [185, 36] on input "Filter by keyword..." at bounding box center [167, 41] width 121 height 14
paste input "0399047"
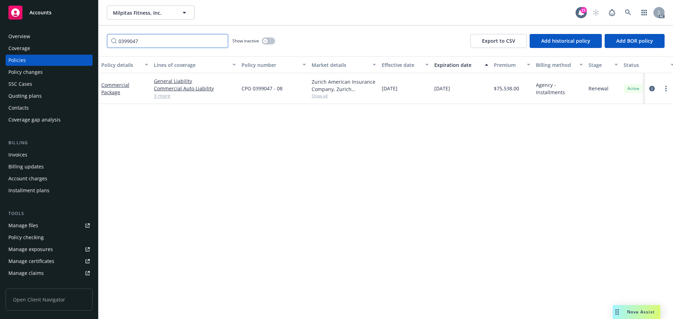
type input "0399047"
click at [266, 42] on icon "button" at bounding box center [265, 41] width 3 height 3
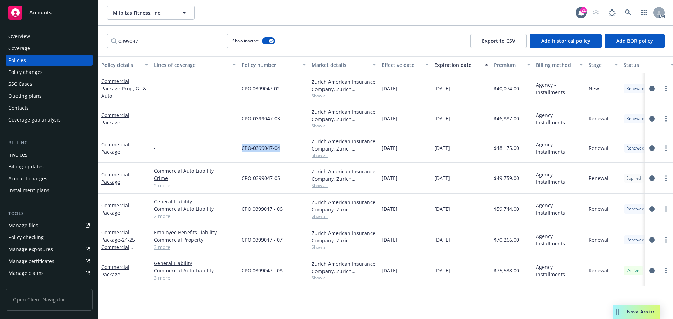
drag, startPoint x: 288, startPoint y: 151, endPoint x: 237, endPoint y: 151, distance: 50.8
click at [237, 151] on div "Commercial Package - CPO-0399047-04 Zurich American Insurance Company, Zurich I…" at bounding box center [436, 147] width 676 height 29
drag, startPoint x: 429, startPoint y: 152, endPoint x: 311, endPoint y: 165, distance: 118.8
click at [422, 152] on div "01/01/2021" at bounding box center [405, 147] width 53 height 29
drag, startPoint x: 284, startPoint y: 149, endPoint x: 226, endPoint y: 154, distance: 59.1
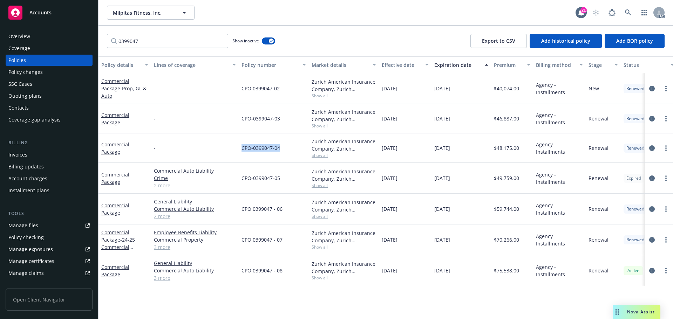
click at [235, 153] on div "Commercial Package - CPO-0399047-04 Zurich American Insurance Company, Zurich I…" at bounding box center [436, 147] width 676 height 29
copy div "CPO-0399047-04"
click at [35, 156] on div "Invoices" at bounding box center [48, 154] width 81 height 11
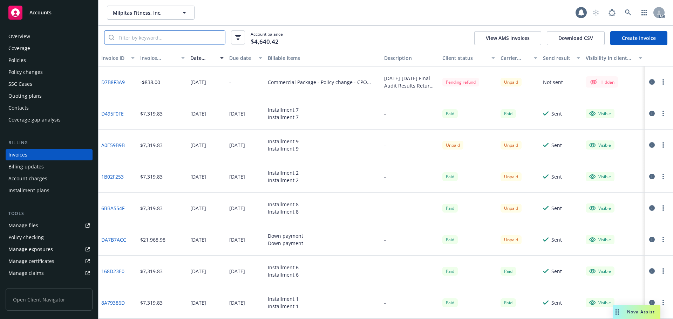
click at [142, 41] on input "search" at bounding box center [169, 37] width 111 height 13
paste input "CPO-0399047-04"
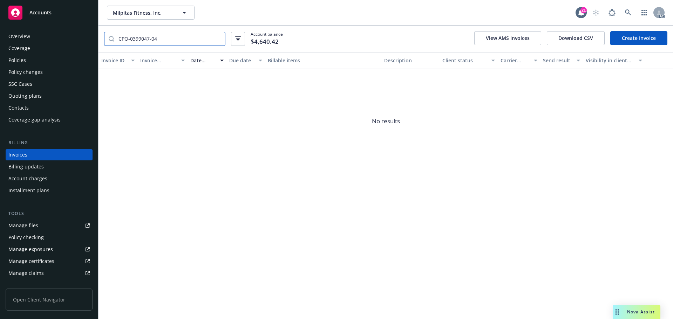
type input "CPO-0399047-04"
click at [29, 59] on div "Policies" at bounding box center [48, 60] width 81 height 11
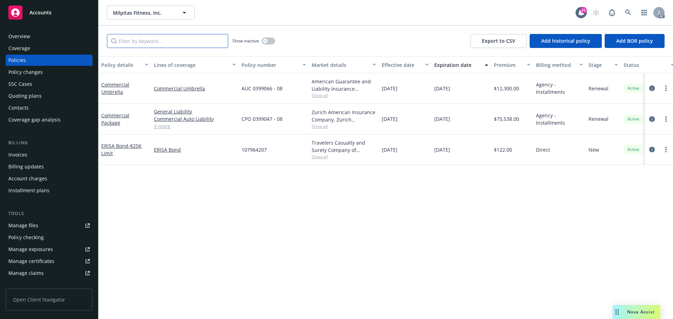
click at [152, 39] on input "Filter by keyword..." at bounding box center [167, 41] width 121 height 14
paste input "AUC-0399066-05"
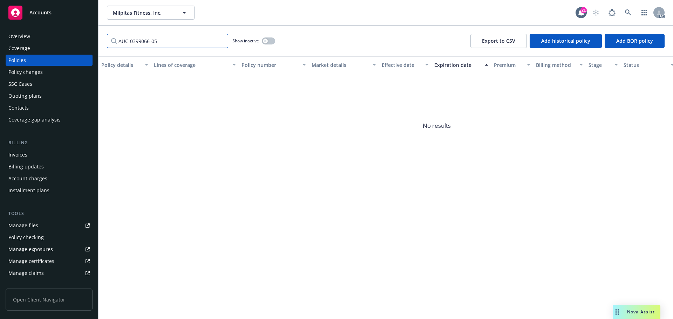
click at [130, 41] on input "AUC-0399066-05" at bounding box center [167, 41] width 121 height 14
type input "AUC 0399066-05"
click at [271, 41] on button "button" at bounding box center [268, 40] width 13 height 7
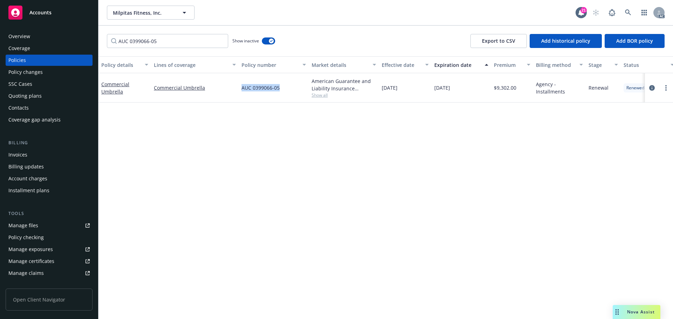
drag, startPoint x: 248, startPoint y: 91, endPoint x: 242, endPoint y: 93, distance: 6.2
click at [242, 93] on div "AUC 0399066-05" at bounding box center [274, 87] width 70 height 29
click at [26, 153] on div "Invoices" at bounding box center [17, 154] width 19 height 11
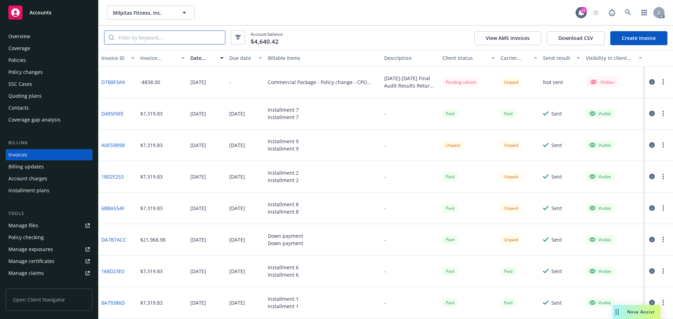
click at [161, 38] on input "search" at bounding box center [169, 37] width 111 height 13
paste input "AUC 0399066-05"
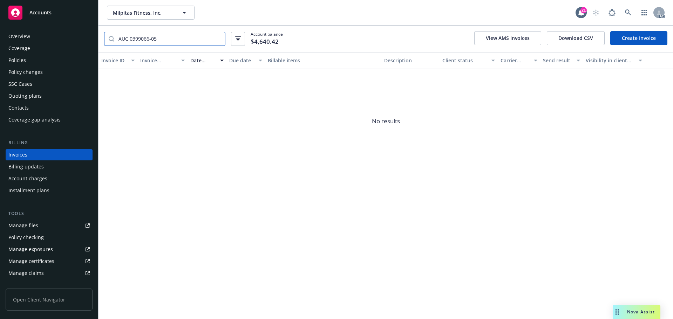
type input "AUC 0399066-05"
click at [627, 13] on icon at bounding box center [628, 12] width 6 height 6
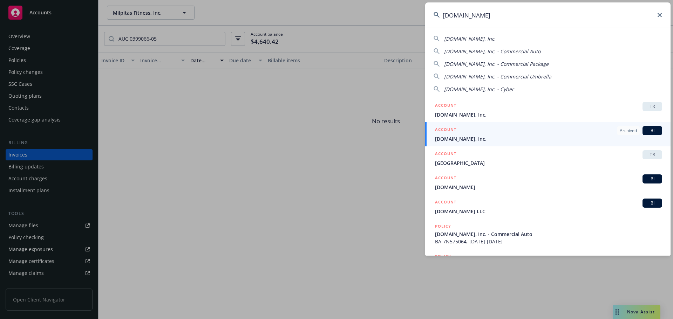
type input "calm.com"
click at [541, 136] on span "Calm.com, Inc." at bounding box center [548, 138] width 227 height 7
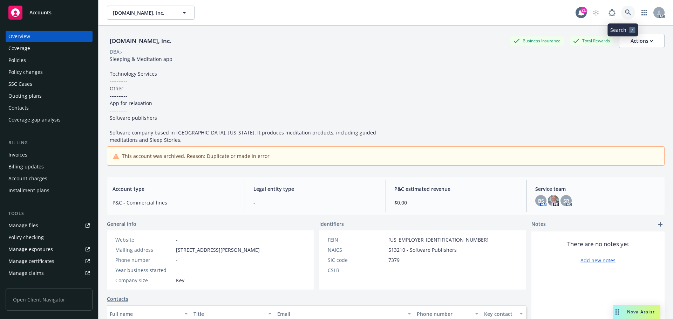
click at [625, 9] on icon at bounding box center [628, 12] width 6 height 6
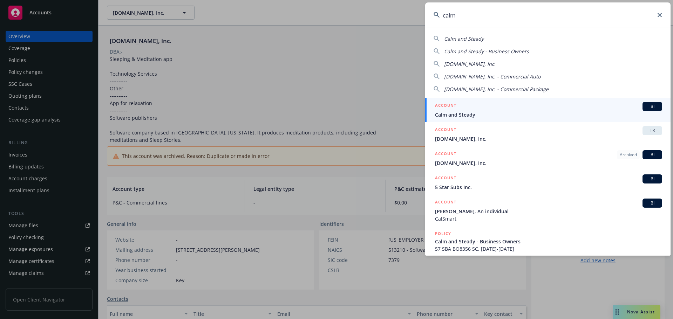
type input "calm"
click at [493, 118] on span "Calm and Steady" at bounding box center [548, 114] width 227 height 7
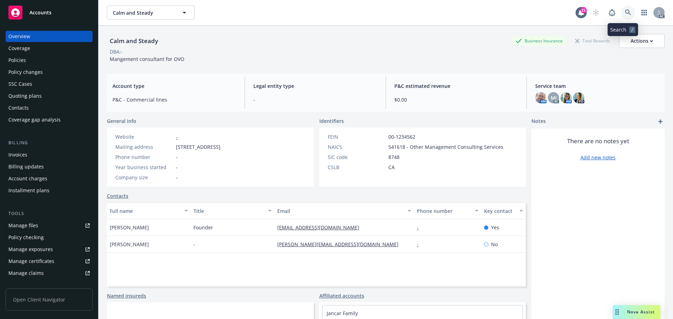
click at [625, 10] on icon at bounding box center [628, 12] width 6 height 6
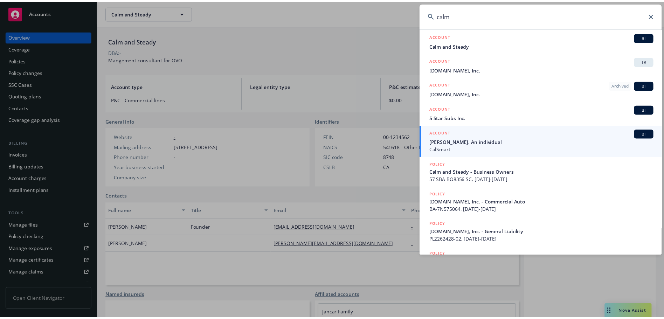
scroll to position [70, 0]
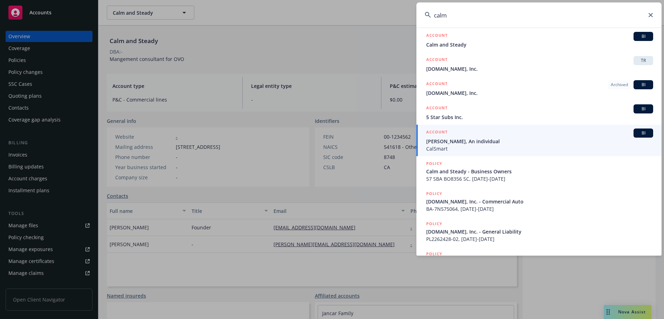
click at [453, 19] on input "calm" at bounding box center [539, 14] width 245 height 25
paste input "Mosaic Sustainable Finance Corporation"
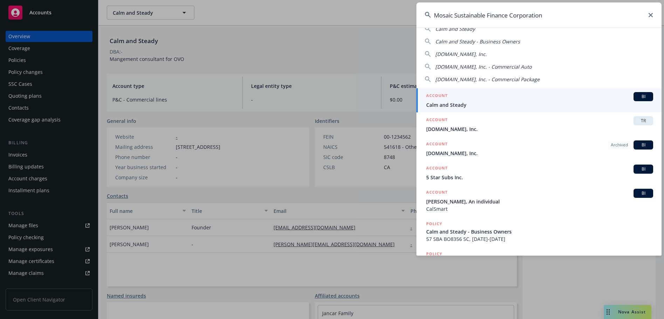
scroll to position [0, 0]
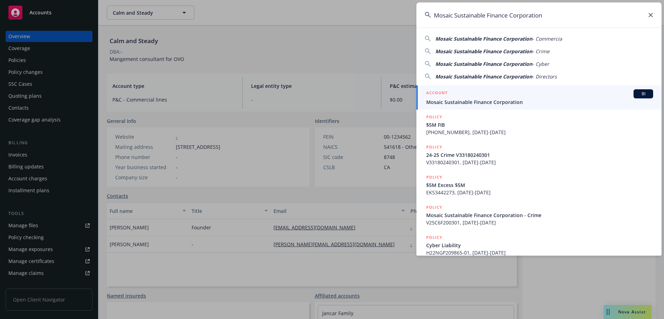
type input "Mosaic Sustainable Finance Corporation"
click at [495, 102] on span "Mosaic Sustainable Finance Corporation" at bounding box center [539, 101] width 227 height 7
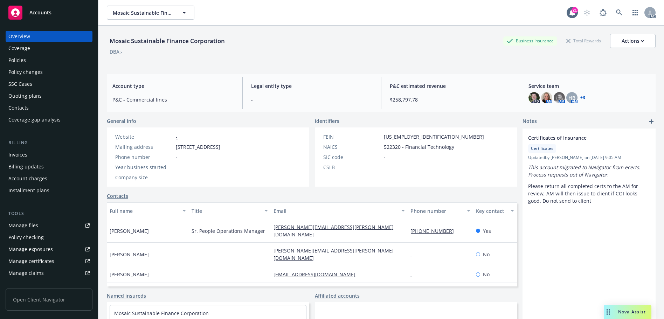
click at [7, 60] on link "Policies" at bounding box center [49, 60] width 87 height 11
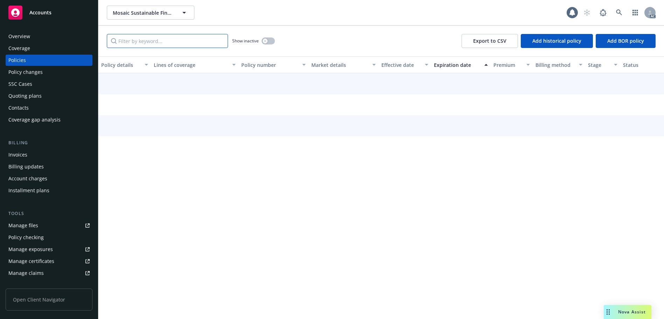
click at [188, 42] on input "Filter by keyword..." at bounding box center [167, 41] width 121 height 14
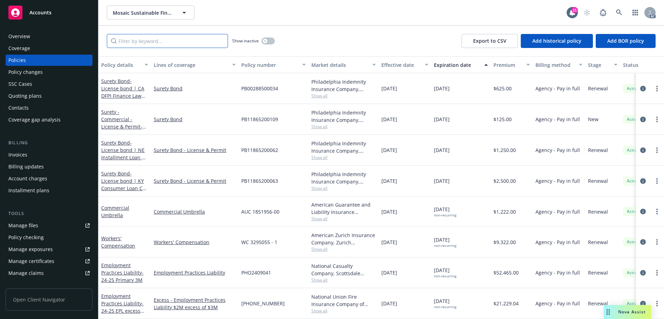
click at [172, 43] on input "Filter by keyword..." at bounding box center [167, 41] width 121 height 14
paste input "WC329505500"
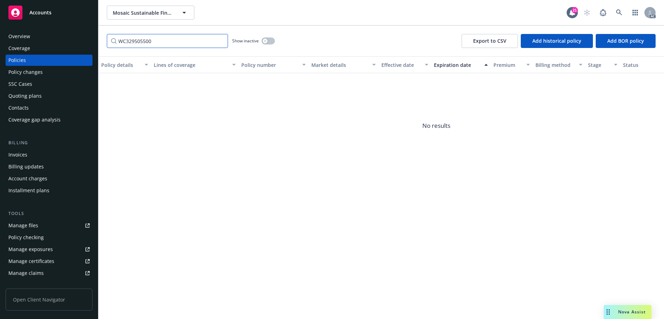
type input "WC329505500"
click at [267, 43] on button "button" at bounding box center [268, 40] width 13 height 7
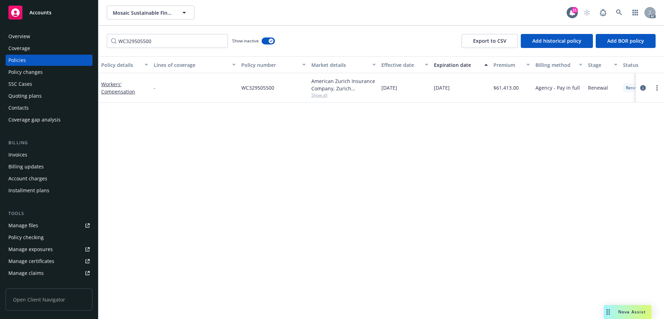
click at [46, 74] on div "Policy changes" at bounding box center [48, 72] width 81 height 11
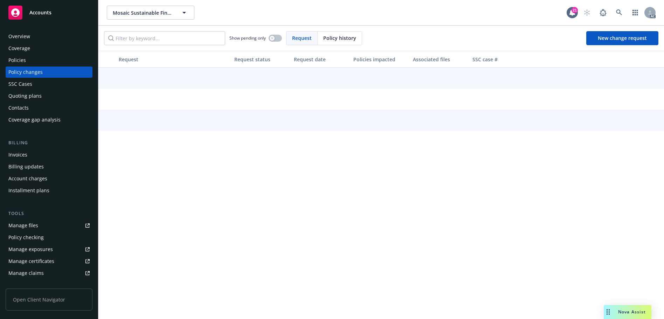
drag, startPoint x: 337, startPoint y: 38, endPoint x: 329, endPoint y: 38, distance: 8.1
click at [335, 38] on span "Policy history" at bounding box center [339, 37] width 33 height 7
click at [201, 36] on input "Filter by keyword..." at bounding box center [164, 38] width 121 height 14
paste input "WC329505500"
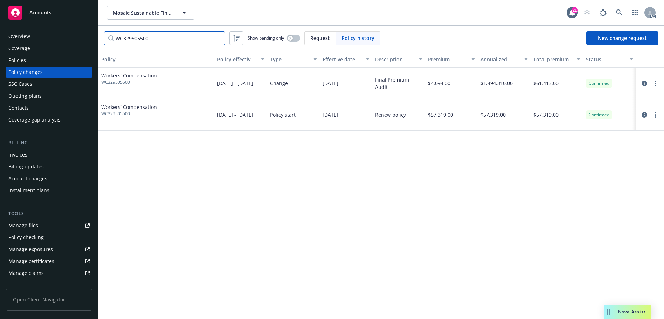
type input "WC329505500"
click at [30, 154] on div "Invoices" at bounding box center [48, 154] width 81 height 11
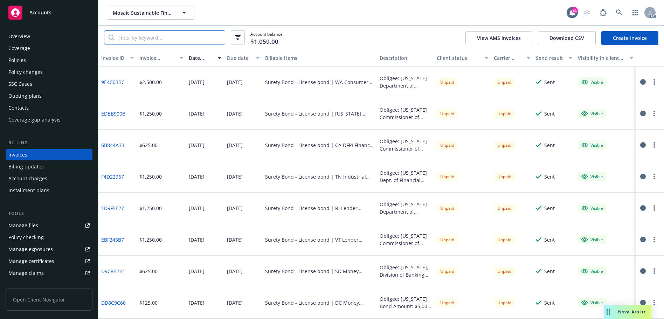
click at [164, 39] on input "search" at bounding box center [169, 37] width 111 height 13
paste input "WC329505500"
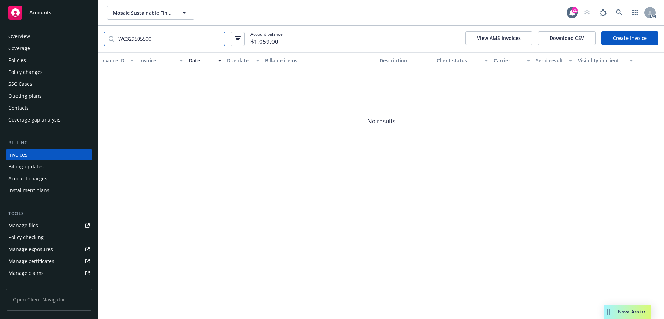
type input "WC329505500"
click at [28, 72] on div "Policy changes" at bounding box center [25, 72] width 34 height 11
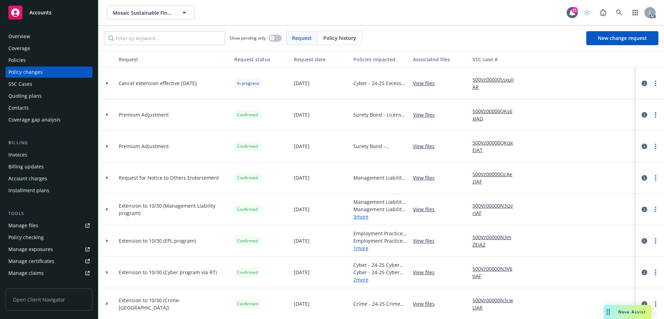
drag, startPoint x: 332, startPoint y: 31, endPoint x: 297, endPoint y: 34, distance: 35.6
click at [326, 33] on div "Show pending only Request Policy history New change request" at bounding box center [381, 38] width 566 height 25
click at [324, 38] on span "Policy history" at bounding box center [339, 37] width 33 height 7
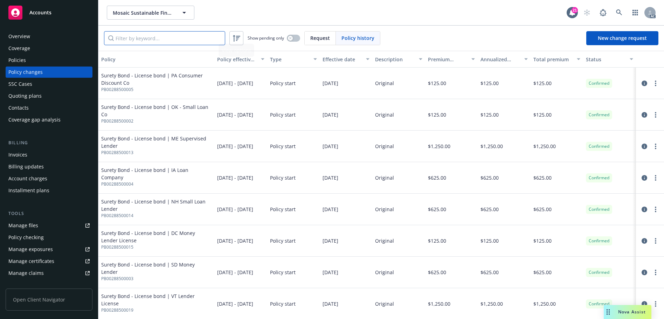
click at [187, 42] on input "Filter by keyword..." at bounding box center [164, 38] width 121 height 14
paste input "WC329505500"
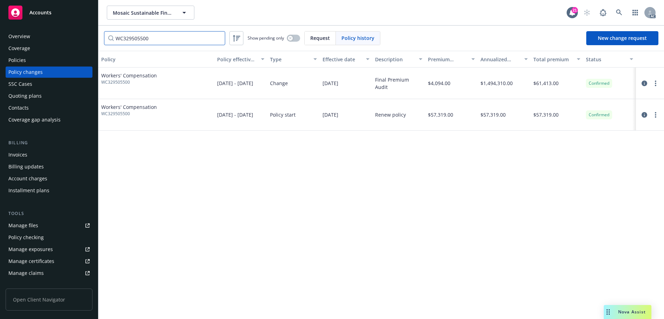
type input "WC329505500"
click at [119, 83] on span "WC329505500" at bounding box center [129, 82] width 56 height 6
copy span "WC329505500"
click at [167, 41] on input "WC329505500" at bounding box center [164, 38] width 121 height 14
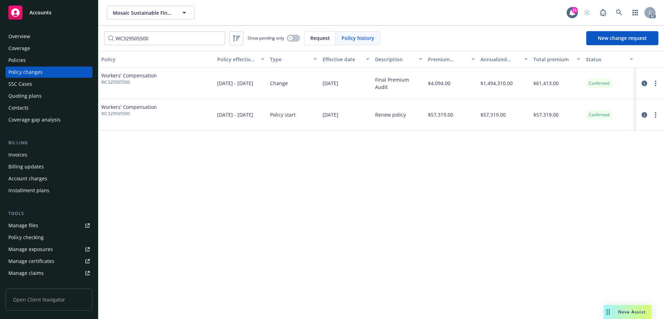
click at [111, 81] on span "WC329505500" at bounding box center [129, 82] width 56 height 6
copy span "WC329505500"
click at [18, 155] on div "Invoices" at bounding box center [17, 154] width 19 height 11
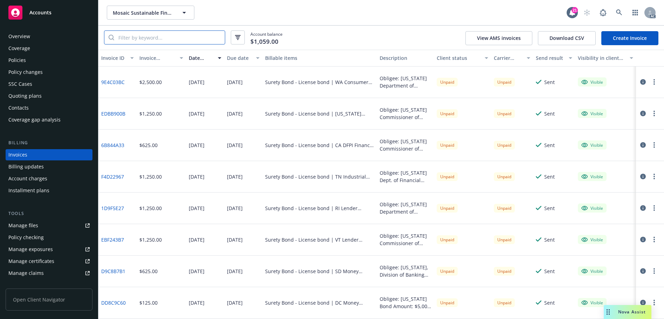
click at [174, 37] on input "search" at bounding box center [169, 37] width 111 height 13
paste input "WC329505500"
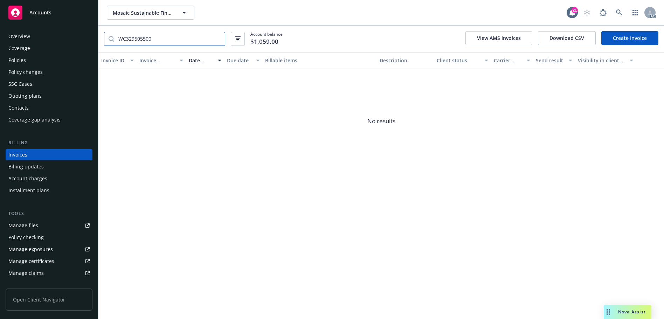
type input "WC329505500"
click at [41, 33] on div "Overview" at bounding box center [48, 36] width 81 height 11
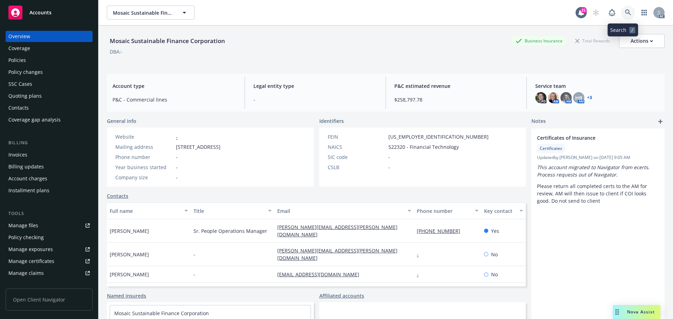
click at [625, 7] on link at bounding box center [628, 13] width 14 height 14
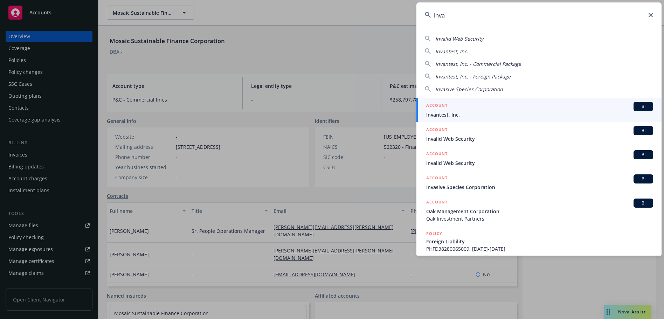
click at [509, 19] on input "inva" at bounding box center [539, 14] width 245 height 25
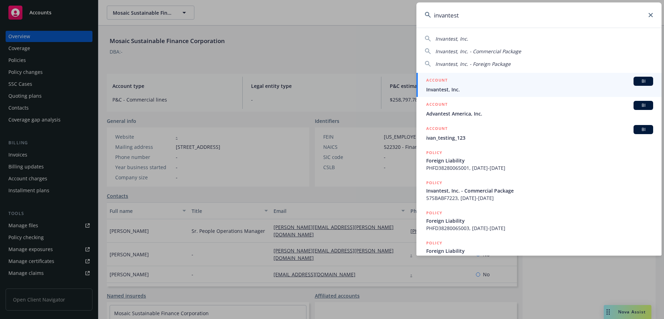
type input "invantest"
click at [495, 76] on link "ACCOUNT BI Invantest, Inc." at bounding box center [539, 85] width 245 height 24
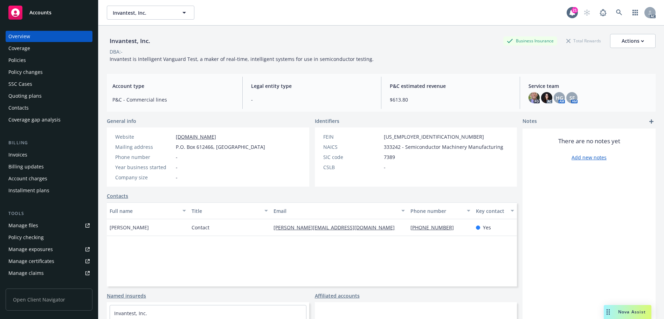
click at [32, 56] on div "Policies" at bounding box center [48, 60] width 81 height 11
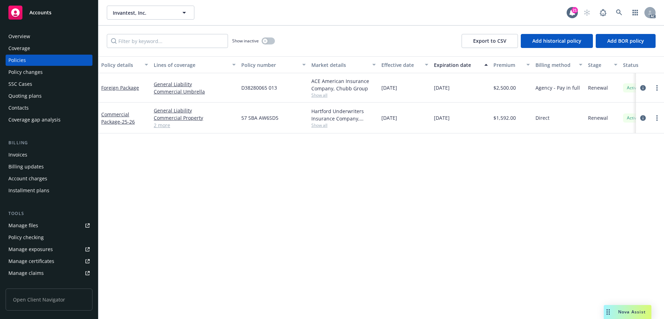
click at [254, 90] on span "D38280065 013" at bounding box center [259, 87] width 36 height 7
copy span "D38280065"
click at [27, 154] on div "Invoices" at bounding box center [48, 154] width 81 height 11
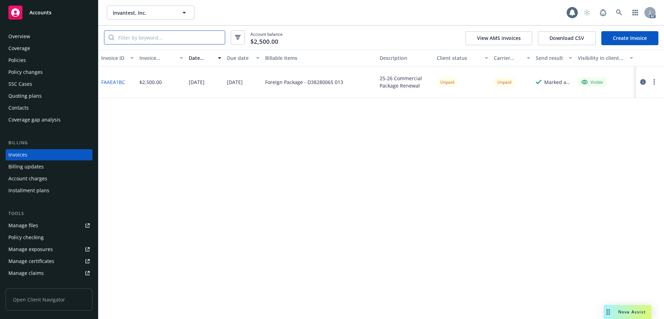
click at [162, 36] on input "search" at bounding box center [169, 37] width 111 height 13
paste input "D38280065"
type input "D38280065"
click at [113, 80] on link "FAAEA1BC" at bounding box center [113, 81] width 24 height 7
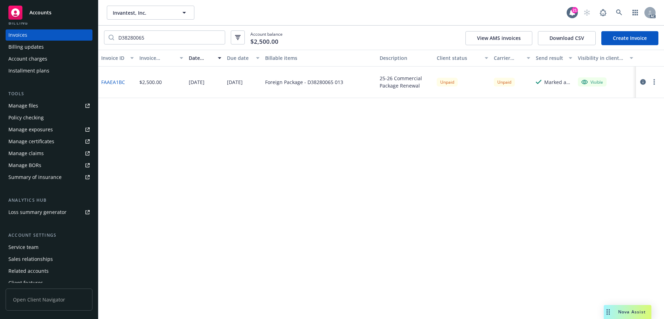
scroll to position [102, 0]
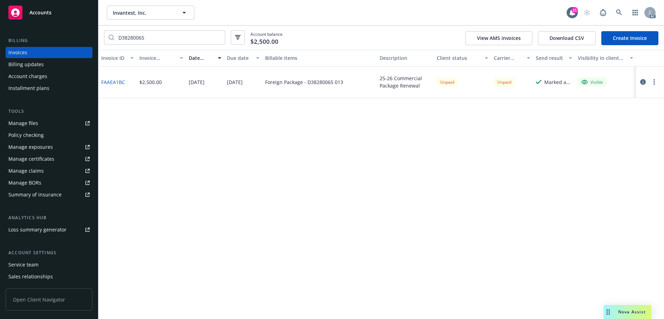
click at [42, 262] on div "Service team" at bounding box center [48, 264] width 81 height 11
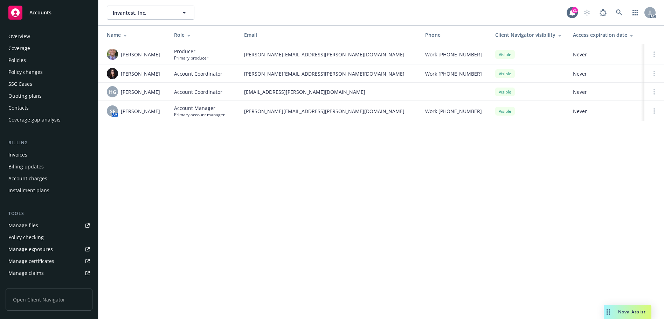
click at [37, 36] on div "Overview" at bounding box center [48, 36] width 81 height 11
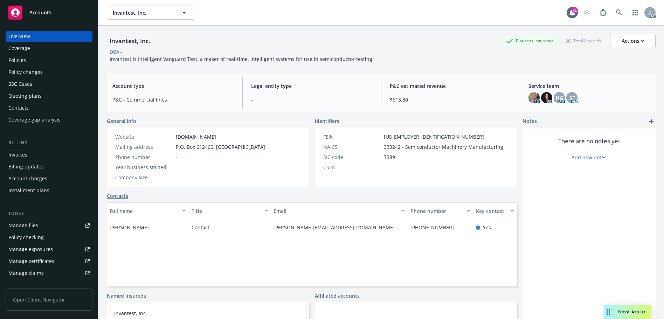
click at [23, 152] on div "Invoices" at bounding box center [17, 154] width 19 height 11
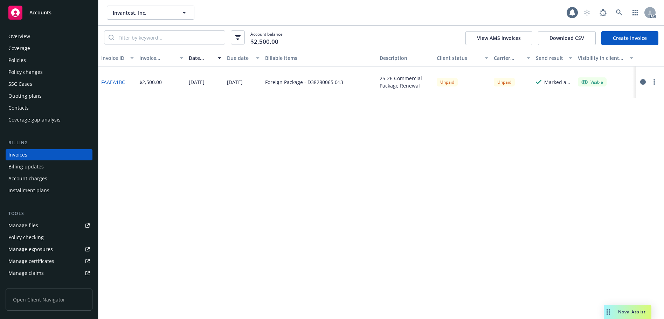
click at [119, 82] on link "FAAEA1BC" at bounding box center [113, 81] width 24 height 7
click at [644, 82] on icon "button" at bounding box center [643, 82] width 6 height 6
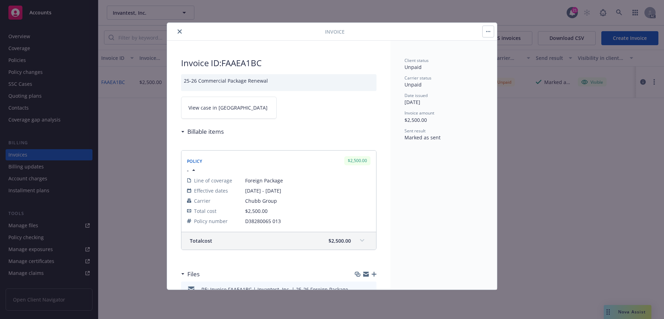
click at [178, 30] on icon "close" at bounding box center [180, 31] width 4 height 4
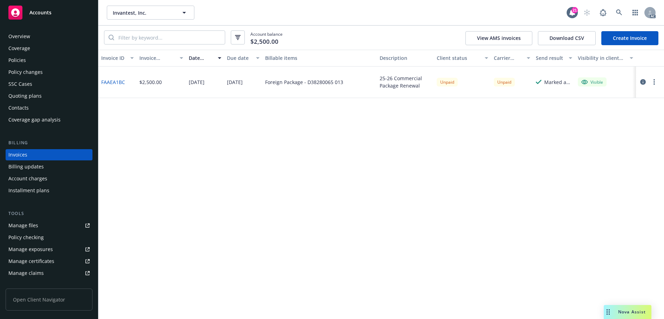
click at [49, 64] on div "Policies" at bounding box center [48, 60] width 81 height 11
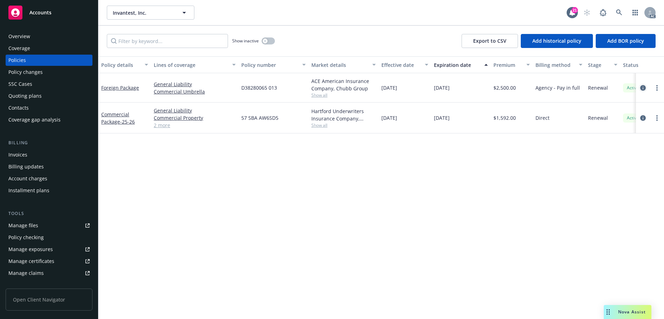
click at [640, 89] on link "circleInformation" at bounding box center [643, 88] width 8 height 8
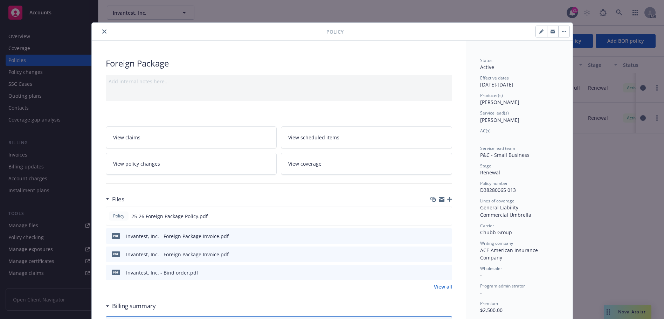
click at [102, 30] on icon "close" at bounding box center [104, 31] width 4 height 4
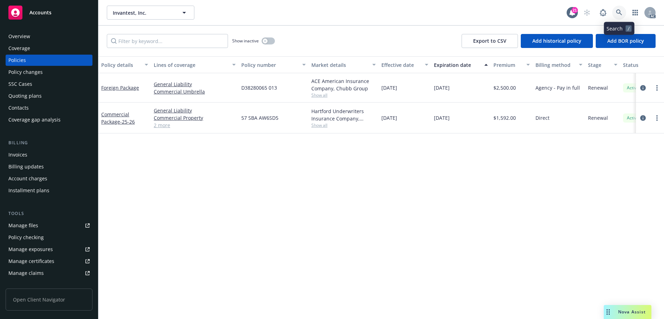
click at [624, 13] on link at bounding box center [619, 13] width 14 height 14
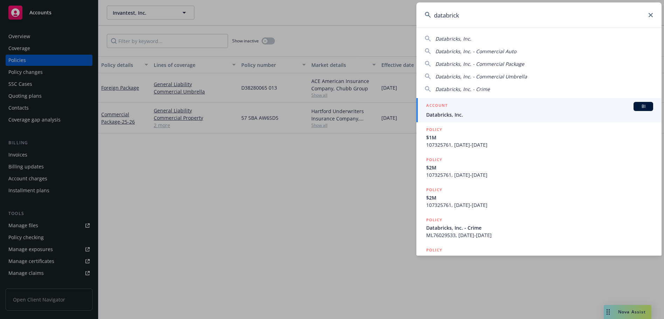
type input "databrick"
click at [502, 110] on div "ACCOUNT BI" at bounding box center [539, 106] width 227 height 9
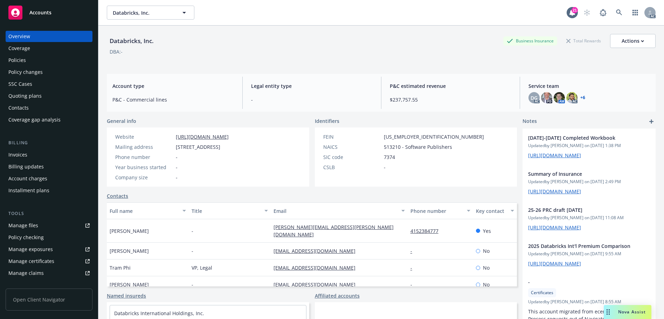
click at [42, 60] on div "Policies" at bounding box center [48, 60] width 81 height 11
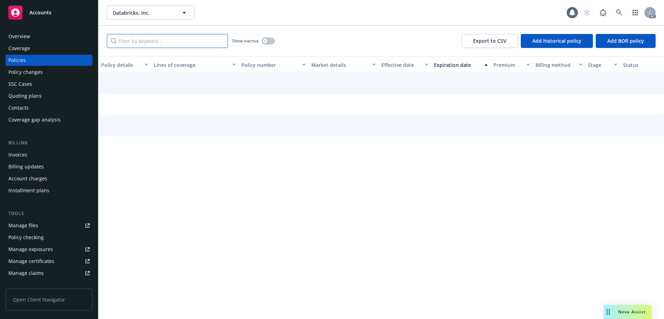
click at [164, 37] on input "Filter by keyword..." at bounding box center [167, 41] width 121 height 14
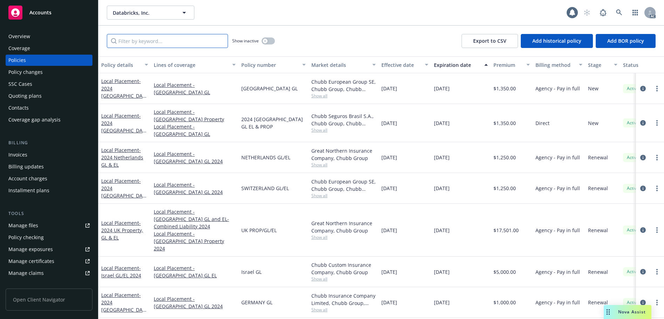
paste input "71836887"
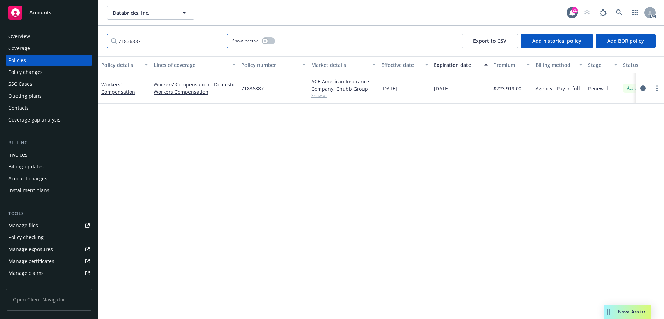
type input "71836887"
click at [267, 38] on button "button" at bounding box center [268, 40] width 13 height 7
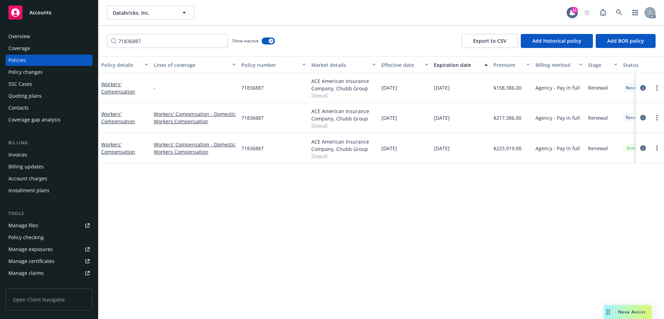
click at [23, 154] on div "Invoices" at bounding box center [17, 154] width 19 height 11
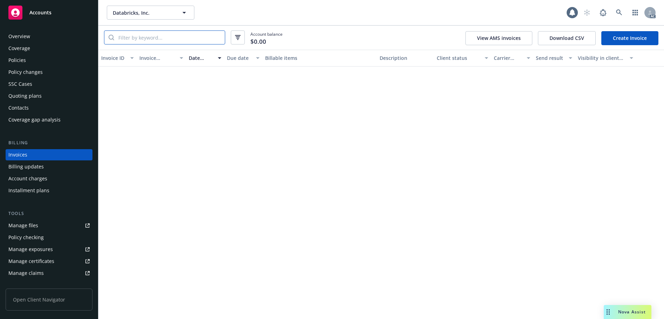
click at [144, 38] on input "search" at bounding box center [169, 37] width 111 height 13
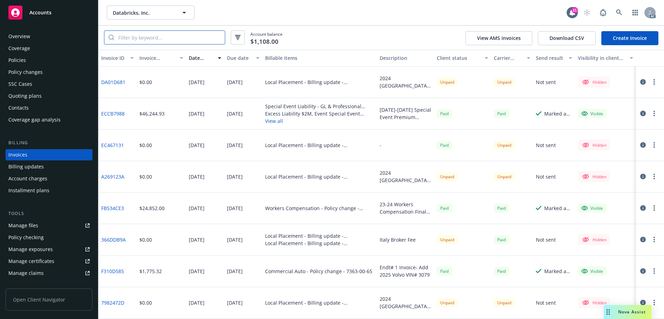
paste input "71836887"
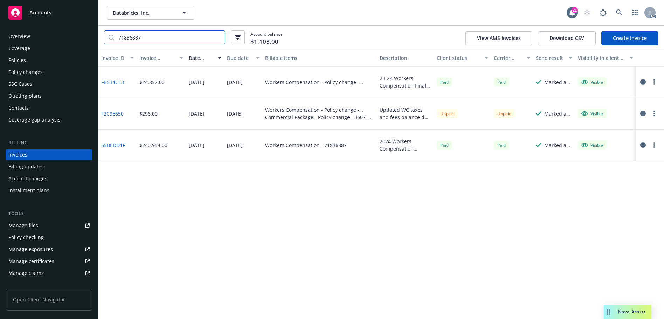
type input "71836887"
click at [115, 82] on link "FB534CE3" at bounding box center [112, 81] width 23 height 7
click at [114, 113] on link "F2C9E650" at bounding box center [112, 113] width 22 height 7
click at [112, 146] on link "55BEDD1F" at bounding box center [113, 145] width 24 height 7
